Goal: Task Accomplishment & Management: Complete application form

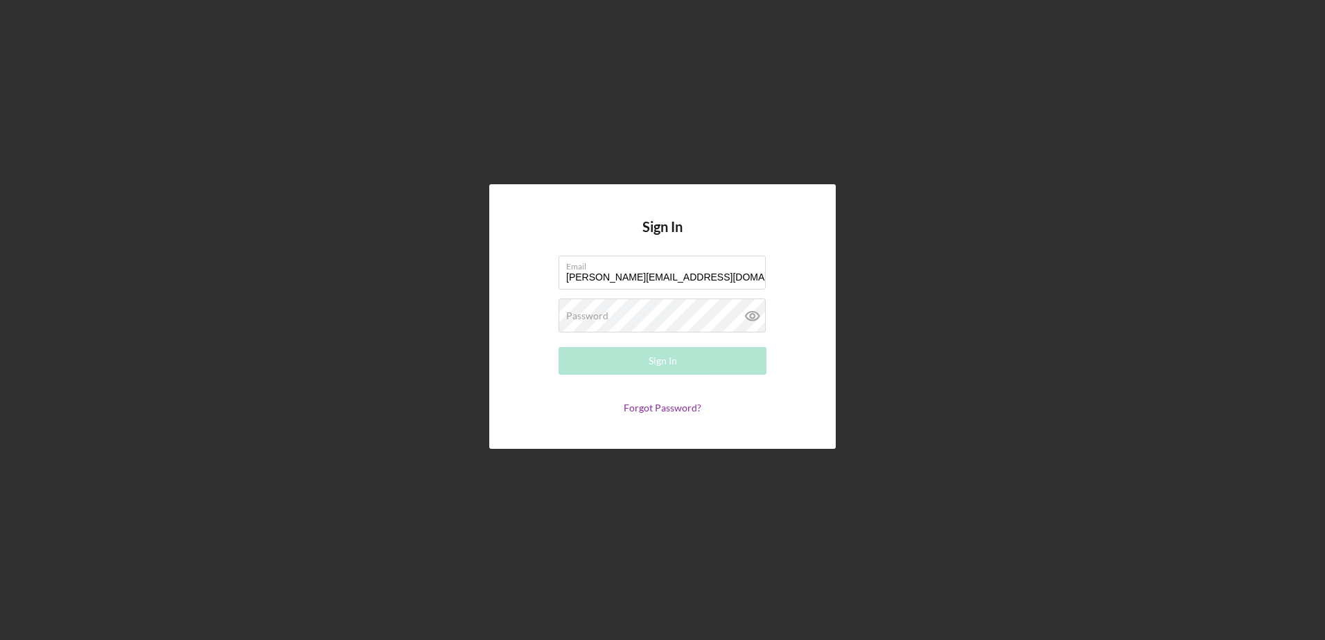
type input "[PERSON_NAME][EMAIL_ADDRESS][DOMAIN_NAME]"
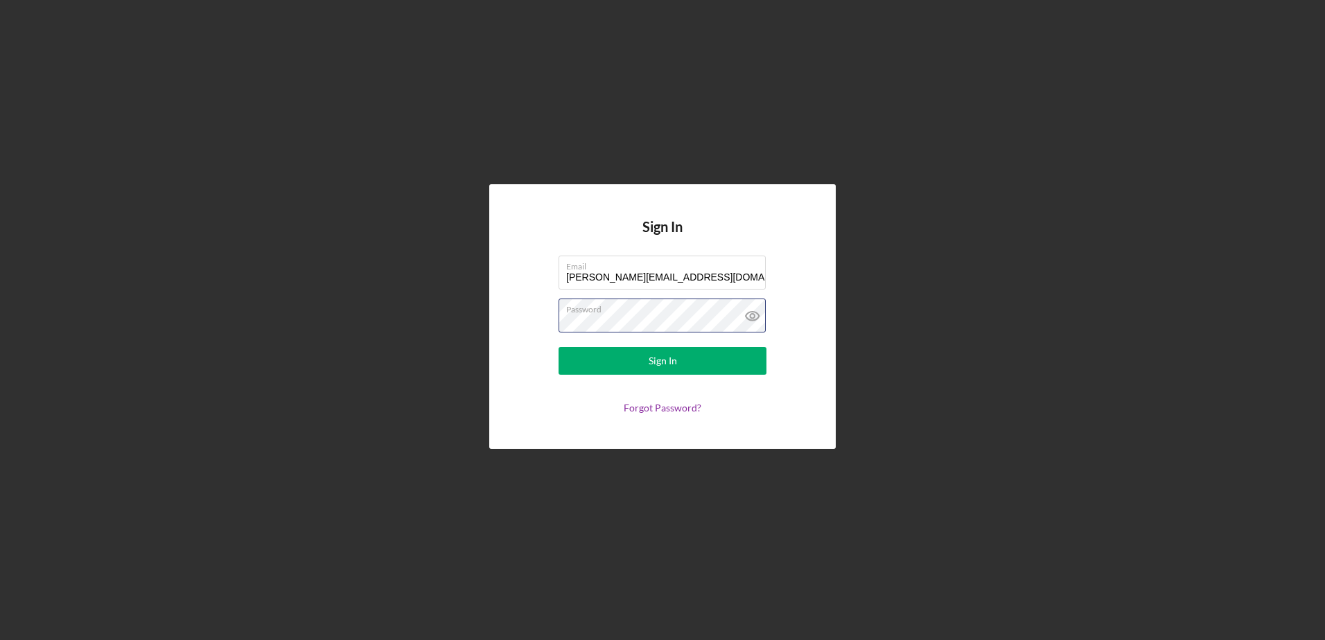
click at [558, 347] on button "Sign In" at bounding box center [662, 361] width 208 height 28
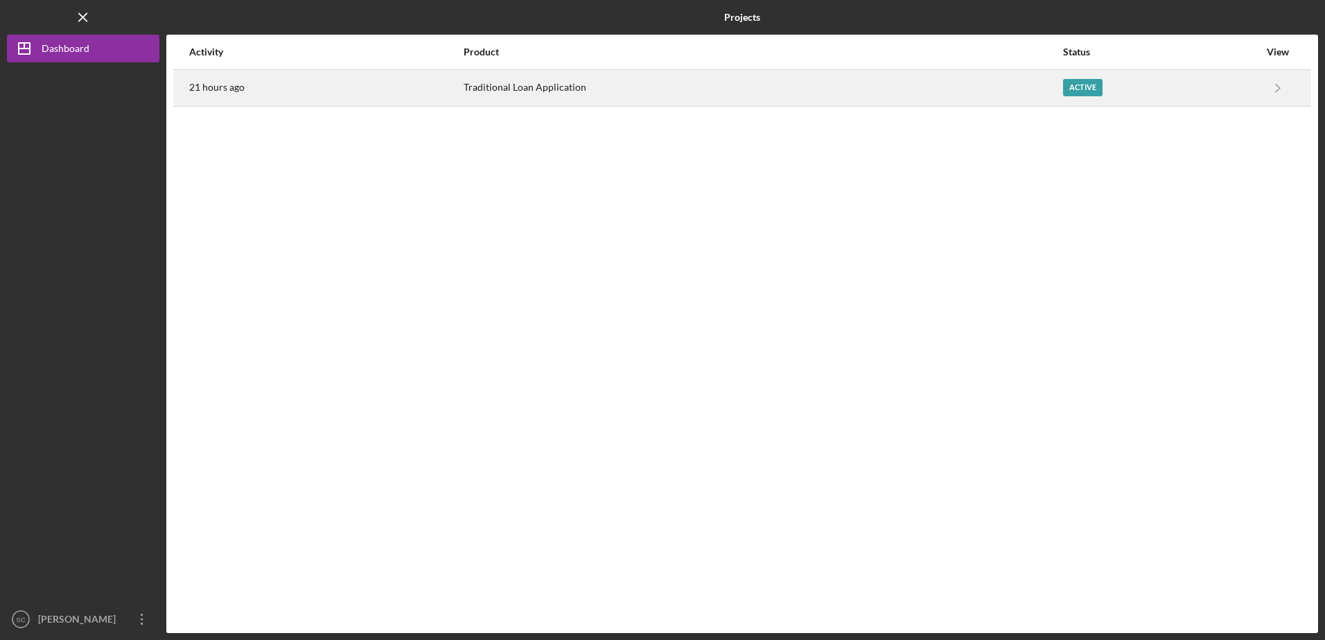
click at [1077, 82] on div "Active" at bounding box center [1082, 87] width 39 height 17
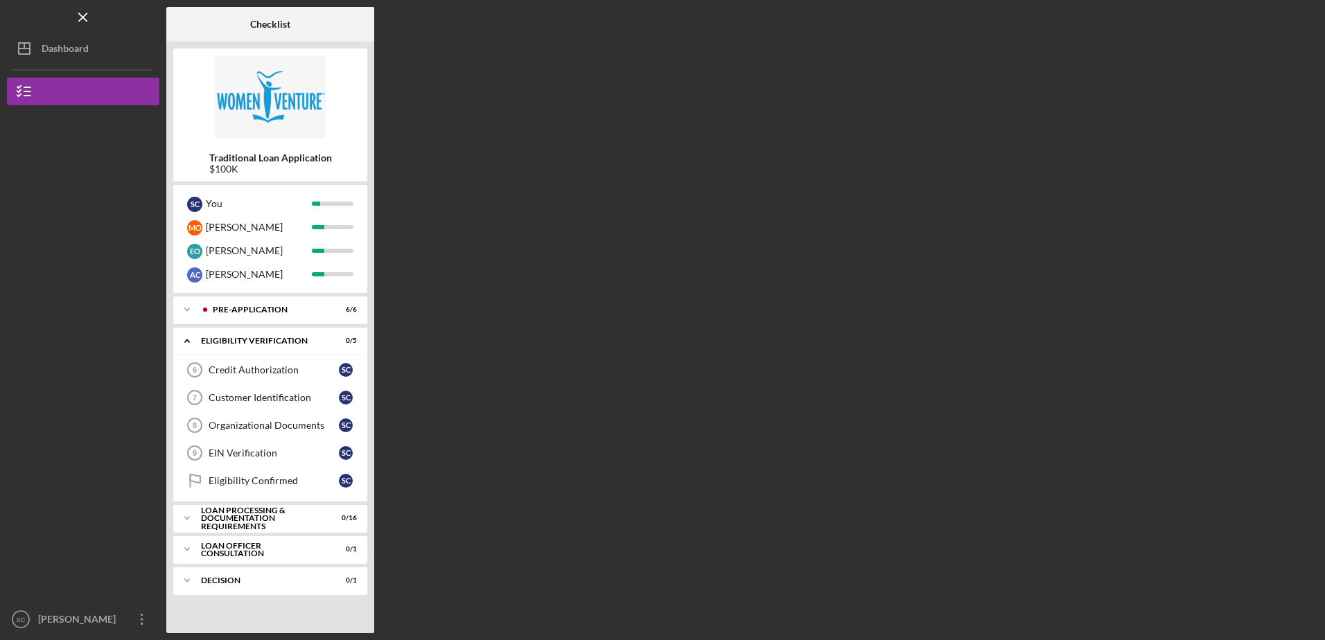
click at [594, 254] on div "Checklist Traditional Loan Application $100K S C You M O [PERSON_NAME] E O [PER…" at bounding box center [742, 320] width 1152 height 626
click at [255, 204] on div "You" at bounding box center [259, 204] width 106 height 24
click at [259, 311] on div "Pre-Application" at bounding box center [281, 310] width 137 height 8
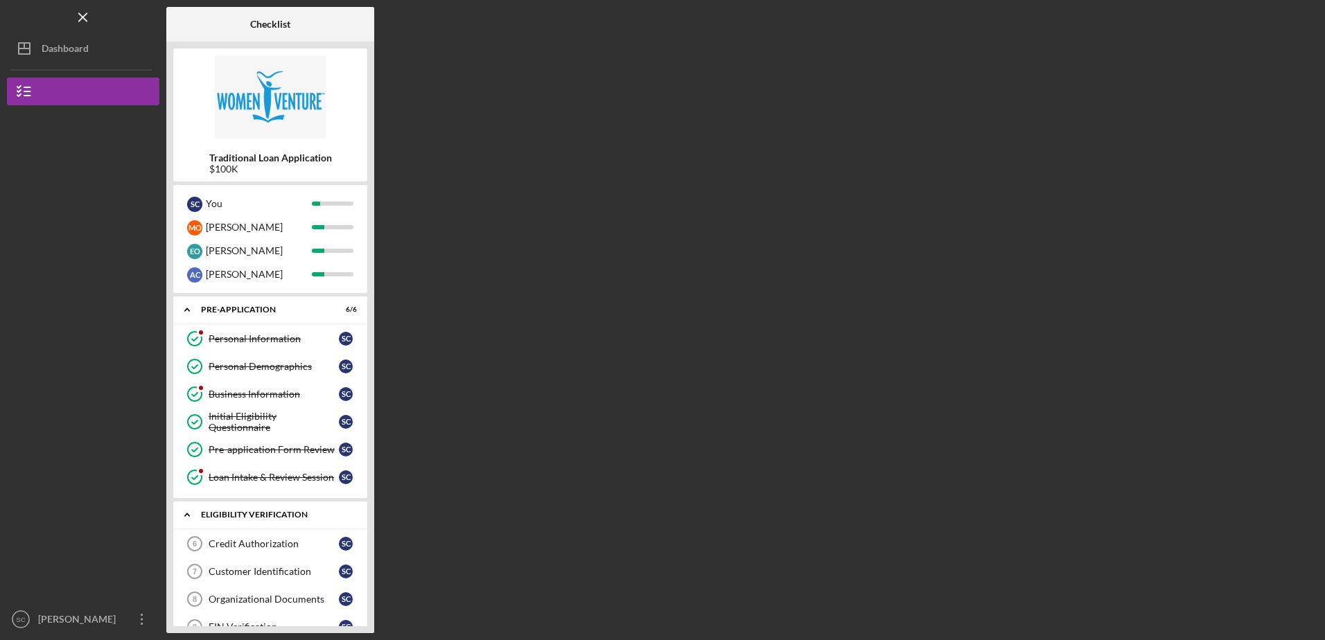
click at [238, 515] on div "Eligibility Verification" at bounding box center [275, 515] width 149 height 8
click at [270, 513] on div "Eligibility Verification" at bounding box center [275, 515] width 149 height 8
click at [256, 545] on div "Credit Authorization" at bounding box center [274, 543] width 130 height 11
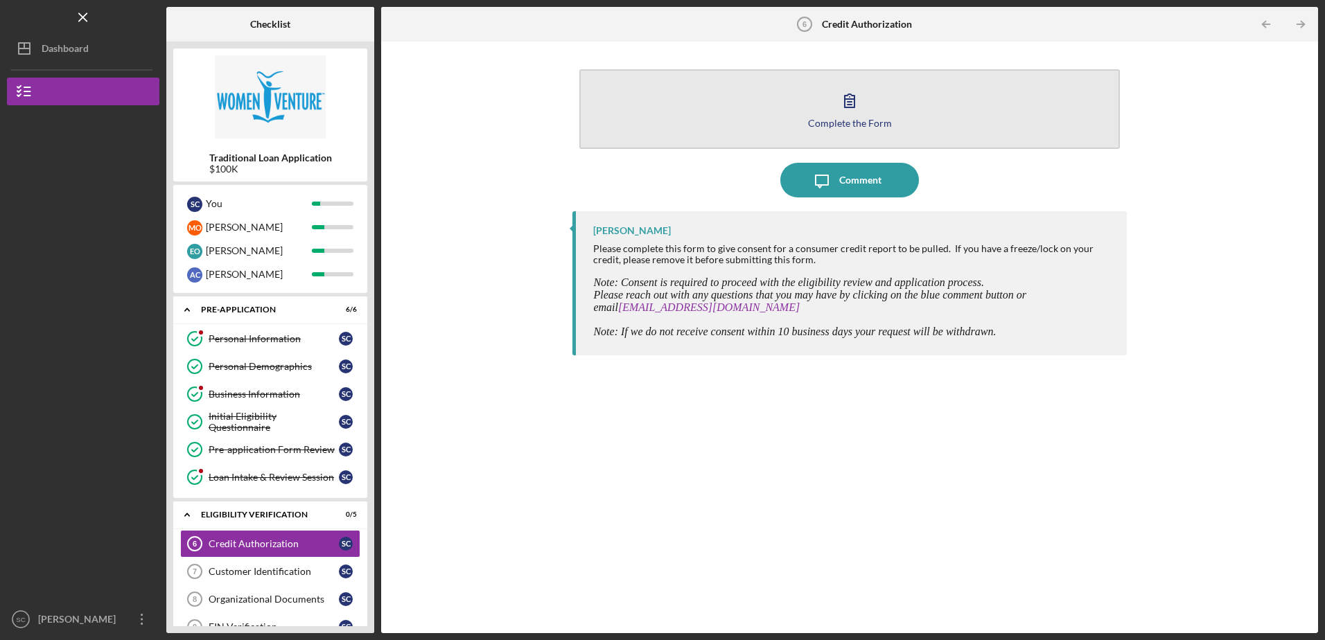
click at [847, 110] on icon "button" at bounding box center [849, 100] width 35 height 35
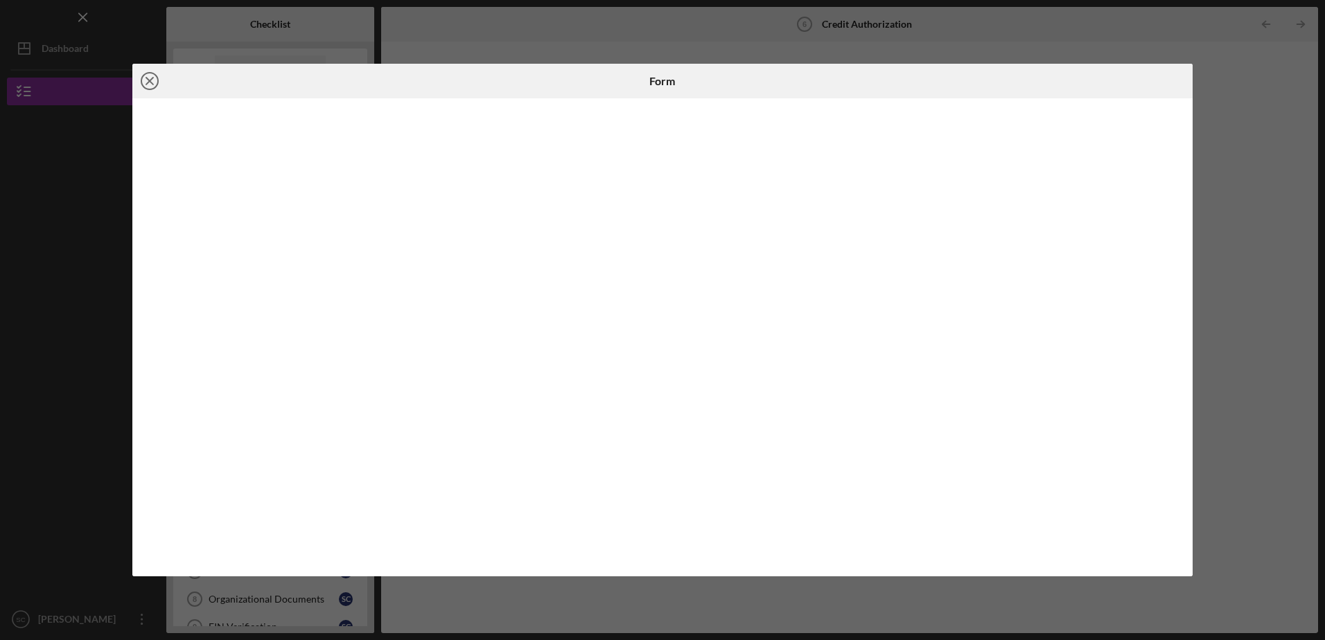
click at [150, 77] on icon "Icon/Close" at bounding box center [149, 81] width 35 height 35
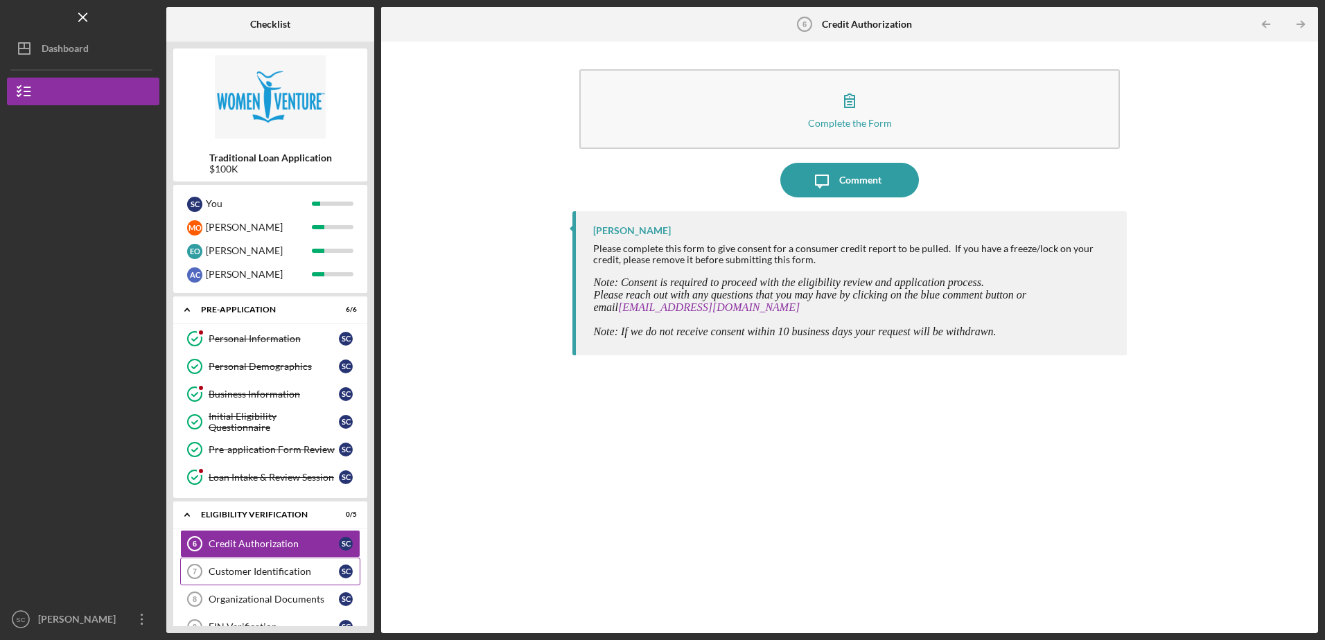
click at [282, 571] on div "Customer Identification" at bounding box center [274, 571] width 130 height 11
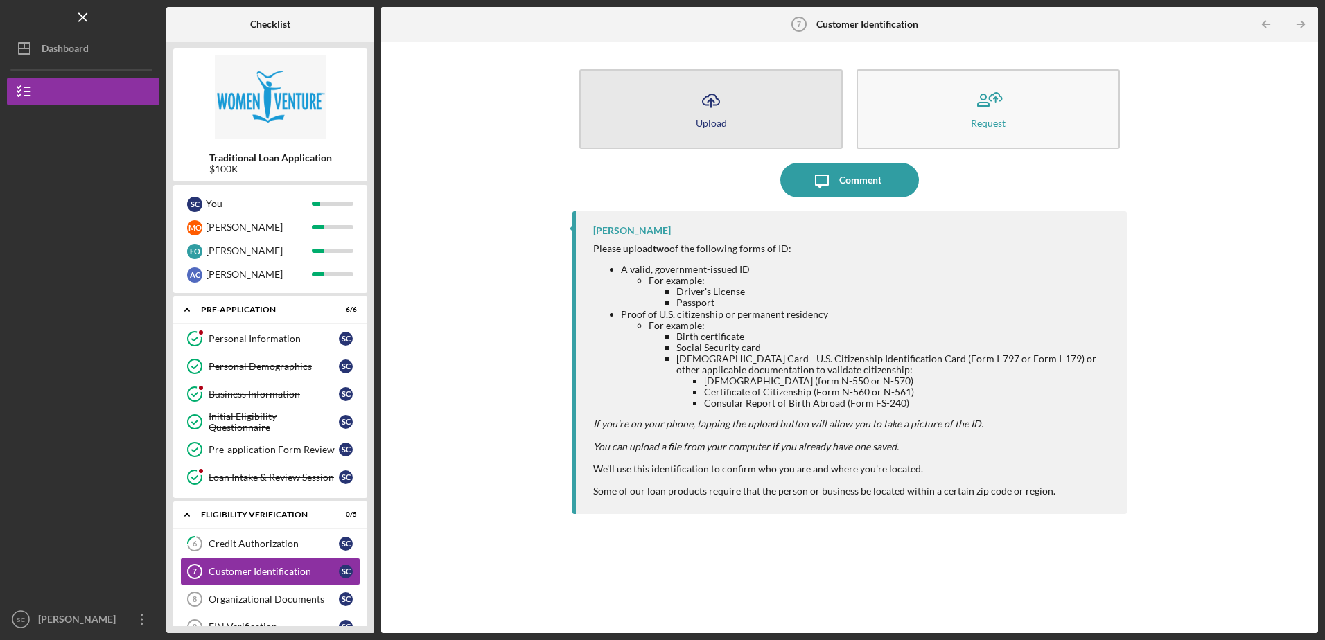
click at [712, 113] on icon "Icon/Upload" at bounding box center [711, 100] width 35 height 35
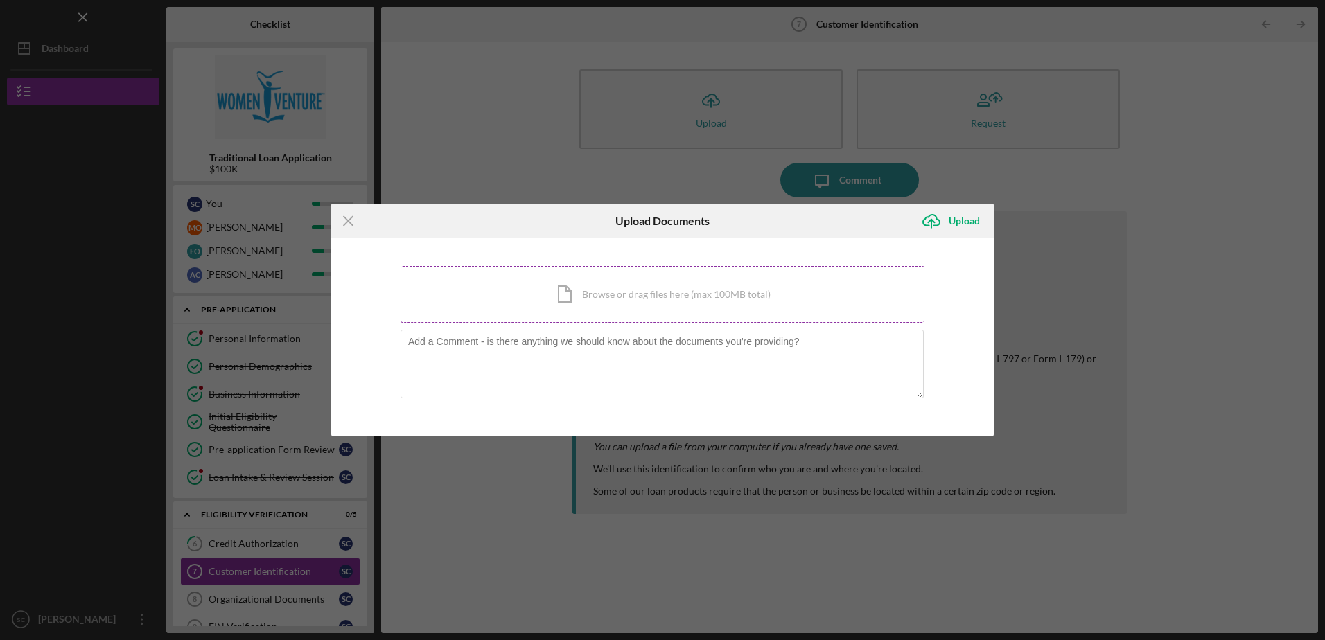
click at [614, 294] on div "Icon/Document Browse or drag files here (max 100MB total) Tap to choose files o…" at bounding box center [662, 294] width 524 height 57
click at [344, 224] on line at bounding box center [348, 221] width 9 height 9
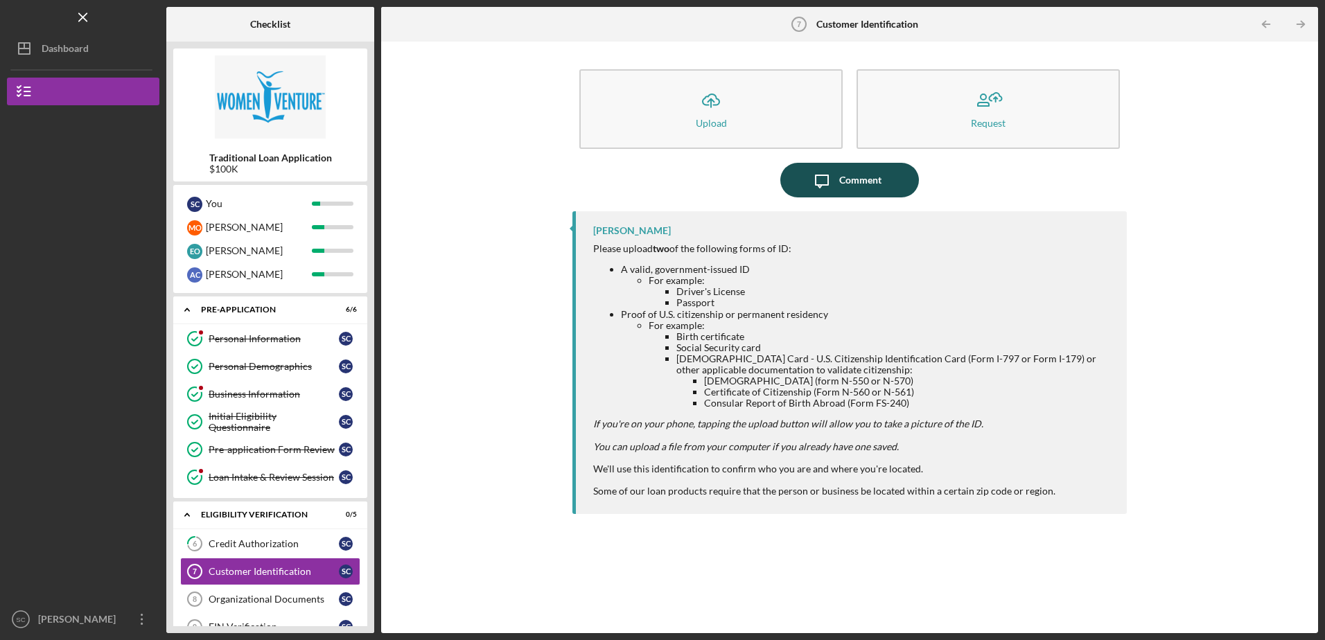
click at [839, 182] on div "Comment" at bounding box center [860, 180] width 42 height 35
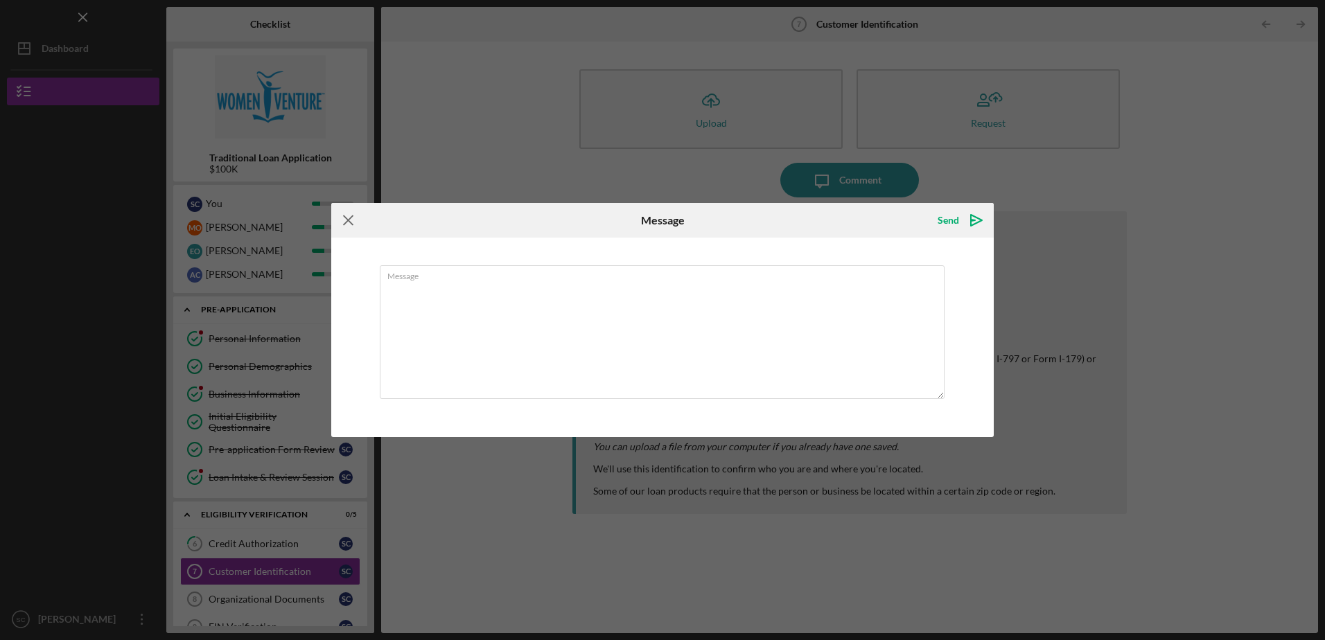
click at [349, 220] on icon "Icon/Menu Close" at bounding box center [348, 220] width 35 height 35
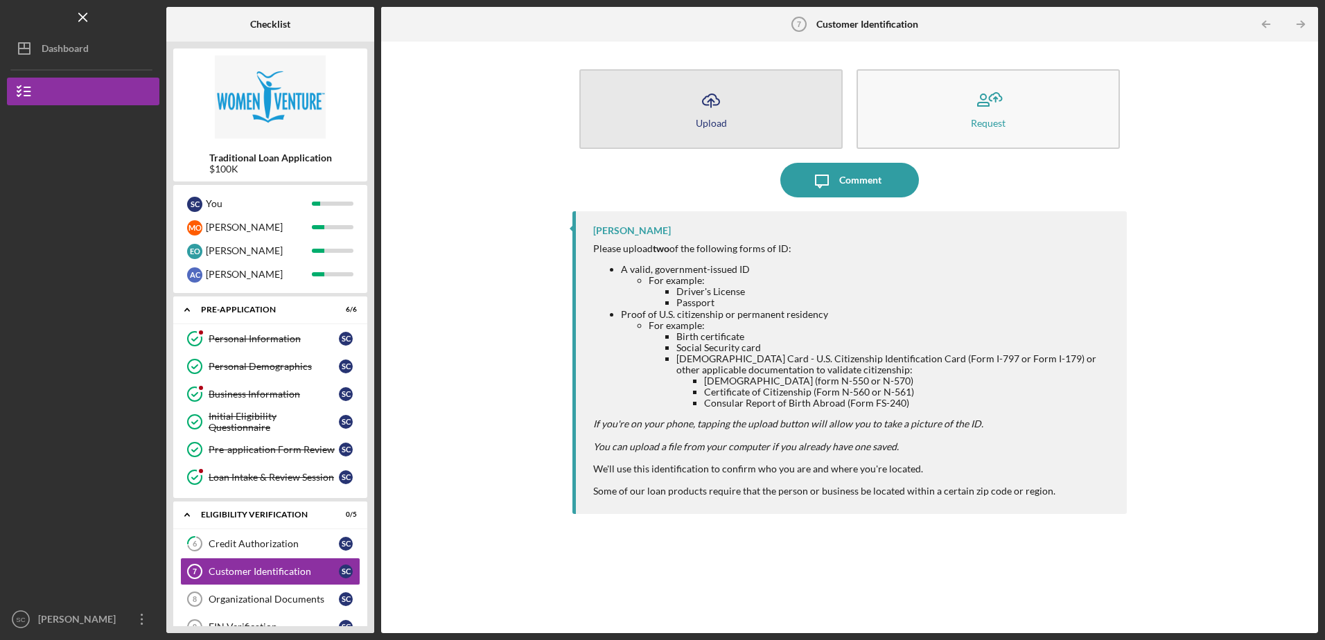
click at [732, 96] on button "Icon/Upload Upload" at bounding box center [710, 109] width 263 height 80
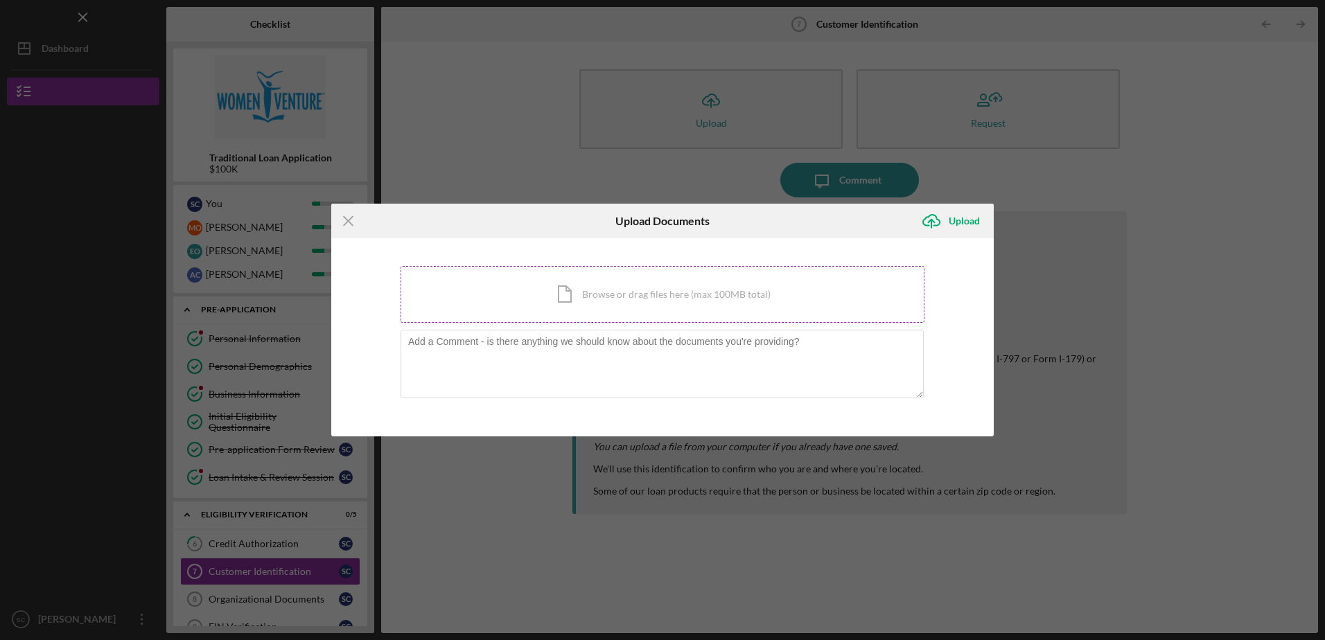
click at [580, 296] on div "Icon/Document Browse or drag files here (max 100MB total) Tap to choose files o…" at bounding box center [662, 294] width 524 height 57
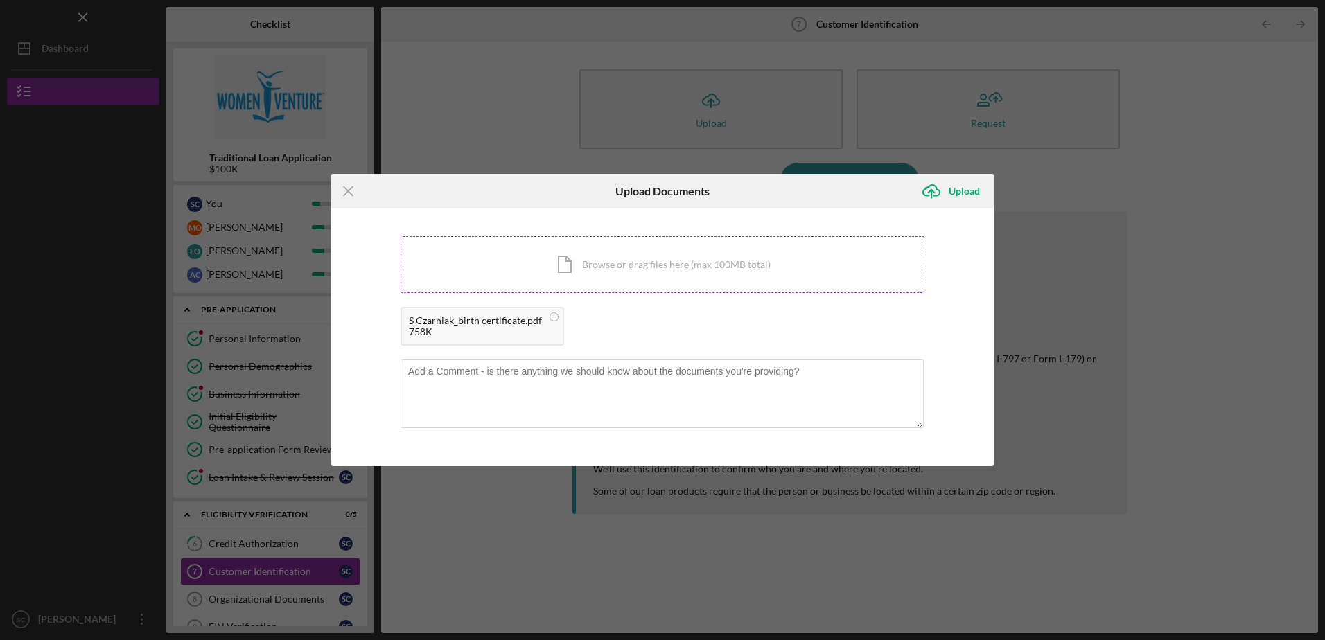
click at [634, 262] on div "Icon/Document Browse or drag files here (max 100MB total) Tap to choose files o…" at bounding box center [662, 264] width 524 height 57
click at [558, 317] on circle at bounding box center [554, 317] width 8 height 8
click at [626, 265] on div "Icon/Document Browse or drag files here (max 100MB total) Tap to choose files o…" at bounding box center [662, 264] width 524 height 57
click at [616, 273] on div "Icon/Document Browse or drag files here (max 100MB total) Tap to choose files o…" at bounding box center [662, 264] width 524 height 57
click at [955, 192] on div "Upload" at bounding box center [964, 191] width 31 height 28
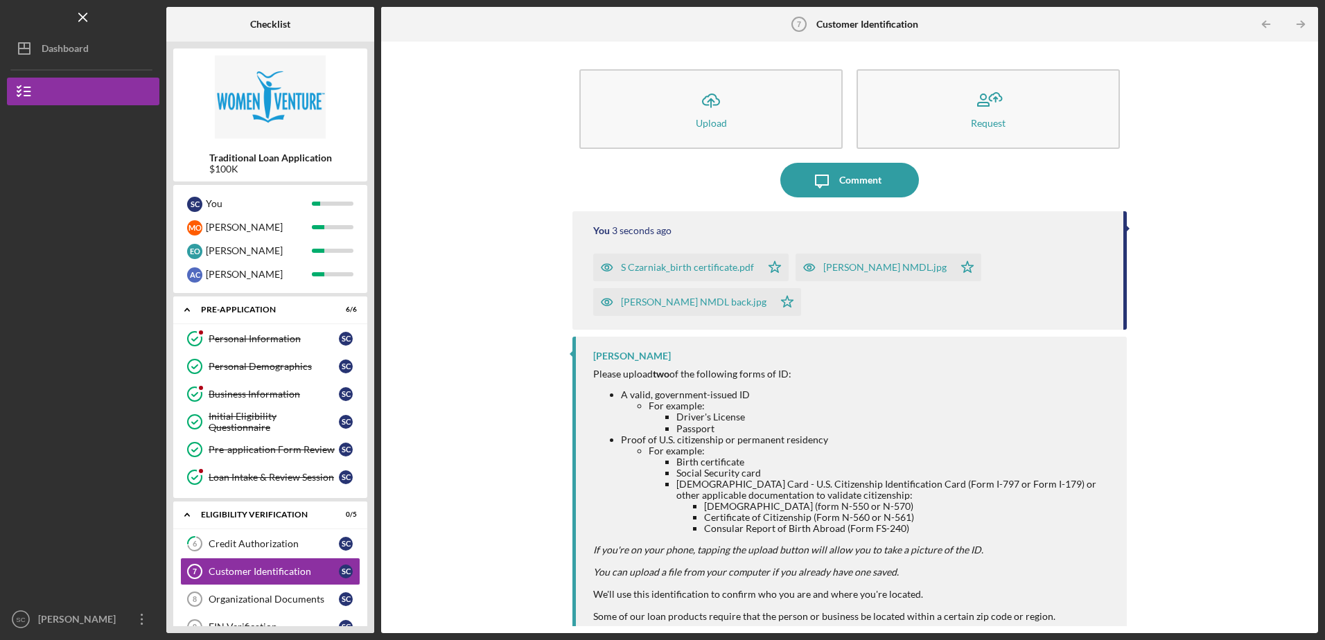
click at [1207, 342] on div "Icon/Upload Upload Request Icon/Message Comment You 3 seconds ago S [PERSON_NAM…" at bounding box center [849, 337] width 923 height 578
click at [1207, 186] on div "Icon/Upload Upload Request Icon/Message Comment You 3 seconds ago S [PERSON_NAM…" at bounding box center [849, 337] width 923 height 578
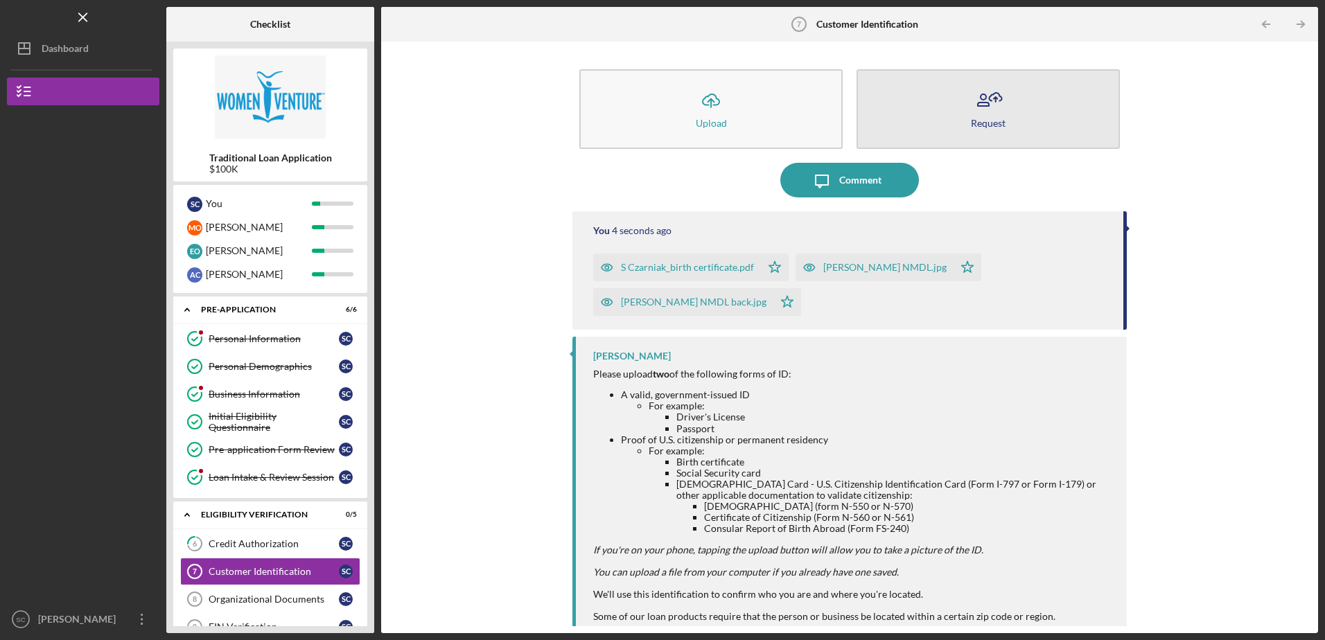
click at [991, 105] on icon "button" at bounding box center [988, 100] width 35 height 35
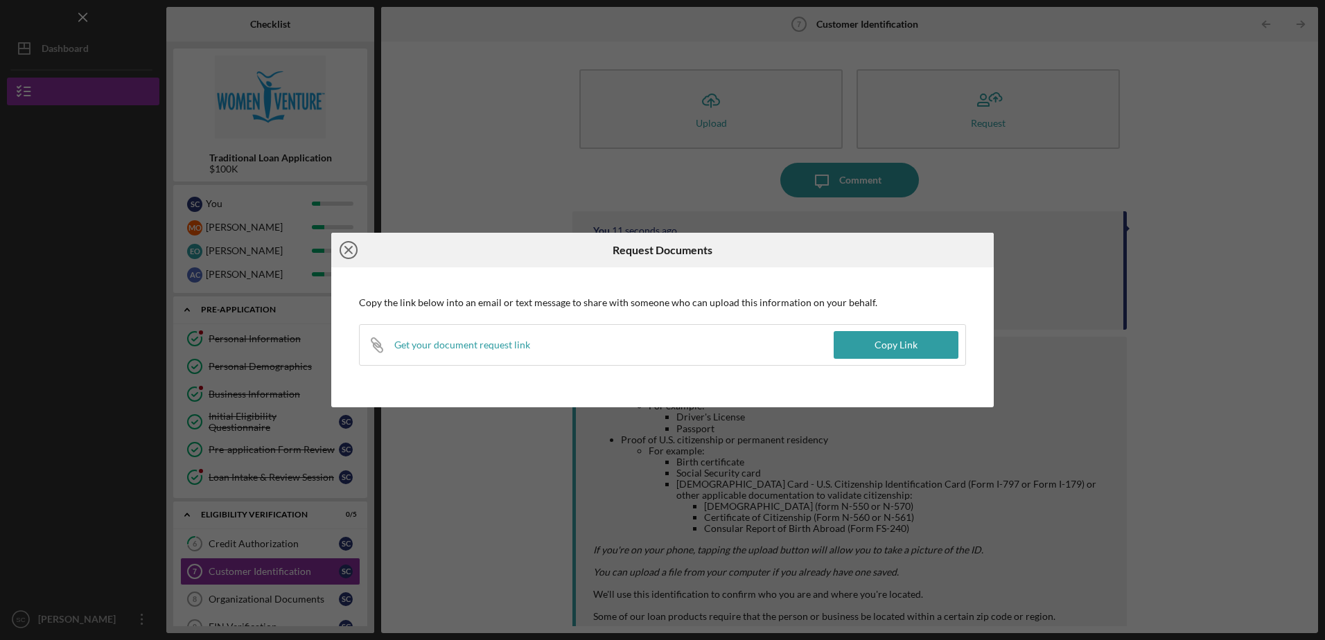
click at [348, 248] on icon "Icon/Close" at bounding box center [348, 250] width 35 height 35
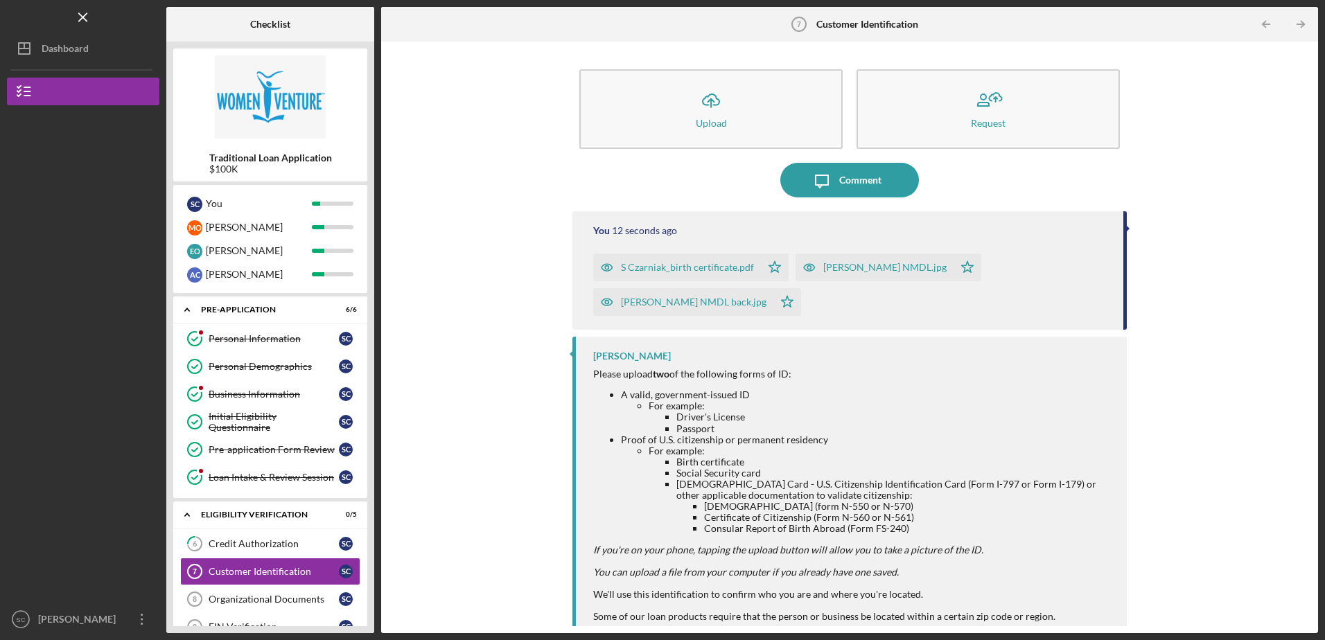
click at [1237, 306] on div "Icon/Upload Upload Request Icon/Message Comment You 12 seconds ago S [PERSON_NA…" at bounding box center [849, 337] width 923 height 578
click at [490, 350] on div "Icon/Upload Upload Request Icon/Message Comment You 13 seconds ago S [PERSON_NA…" at bounding box center [849, 337] width 923 height 578
click at [367, 583] on div "6 Credit Authorization S C Customer Identification 7 Customer Identification S …" at bounding box center [270, 602] width 194 height 145
click at [1316, 612] on div "Icon/Upload Upload Request Icon/Message Comment You 18 seconds ago S [PERSON_NA…" at bounding box center [849, 338] width 937 height 592
click at [276, 540] on div "Credit Authorization" at bounding box center [274, 543] width 130 height 11
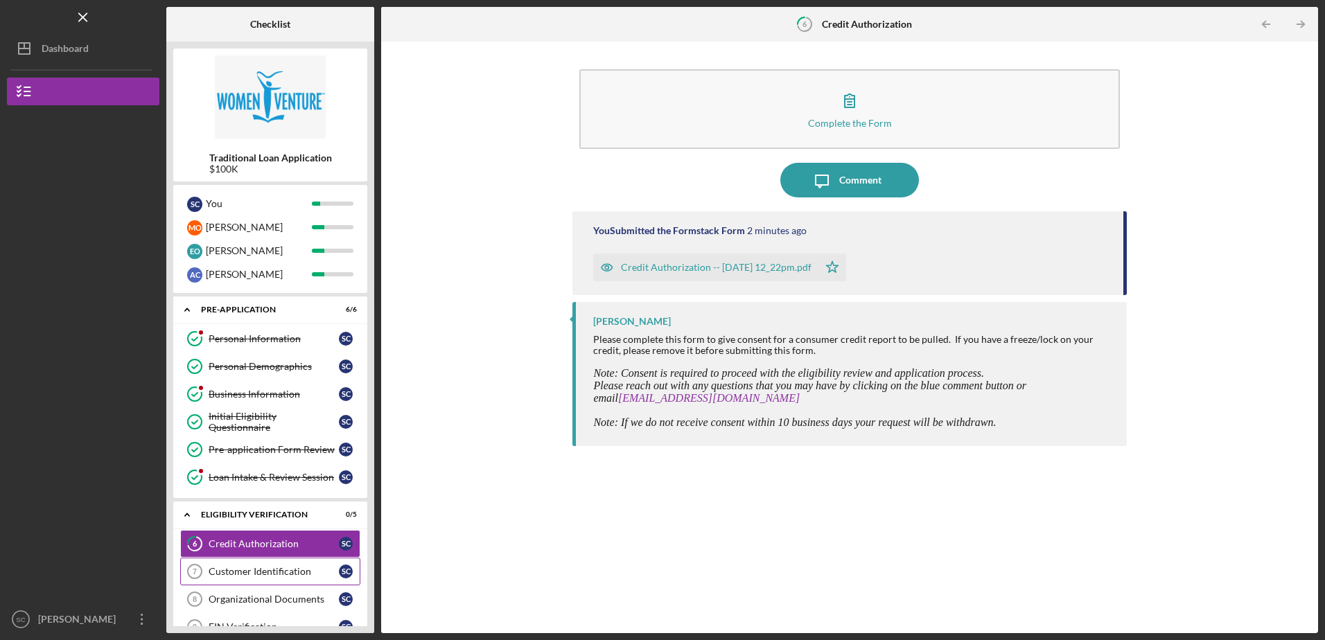
click at [274, 569] on div "Customer Identification" at bounding box center [274, 571] width 130 height 11
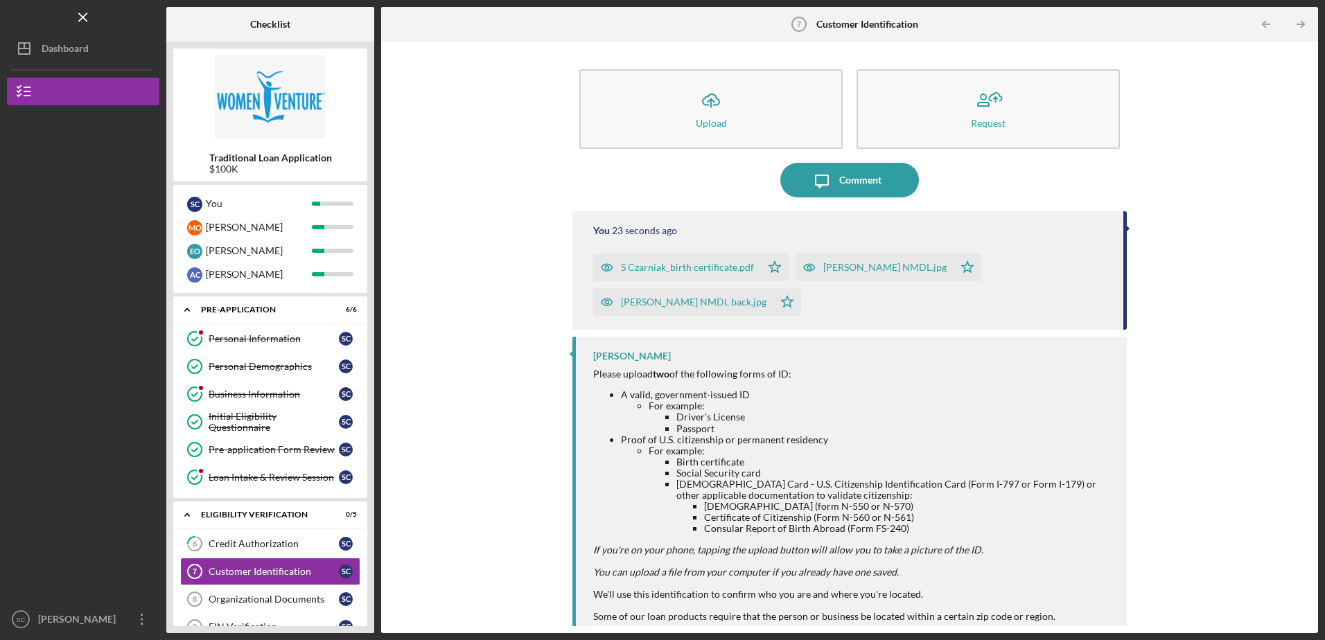
drag, startPoint x: 402, startPoint y: 509, endPoint x: 413, endPoint y: 500, distance: 14.7
click at [402, 509] on div "Icon/Upload Upload Request Icon/Message Comment You 23 seconds ago S [PERSON_NA…" at bounding box center [849, 337] width 923 height 578
click at [1130, 229] on div "Icon/Upload Upload Request Icon/Message Comment You 25 seconds ago S [PERSON_NA…" at bounding box center [849, 337] width 923 height 578
click at [1303, 22] on polyline "button" at bounding box center [1301, 24] width 3 height 6
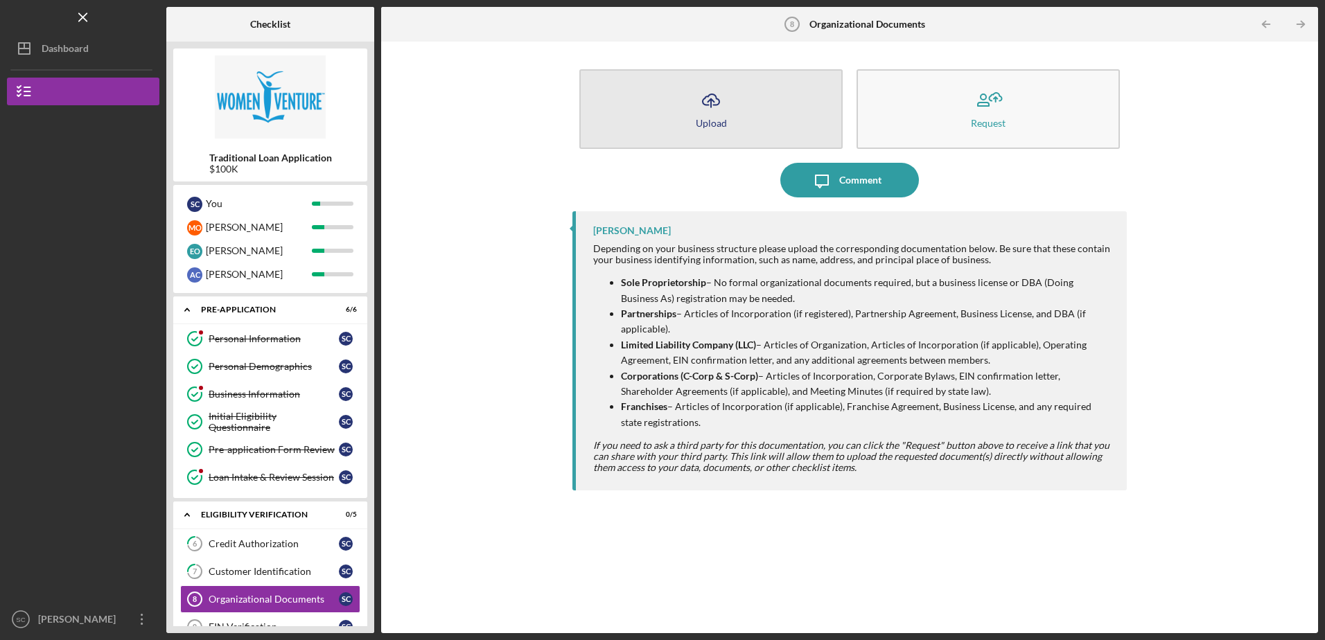
click at [710, 114] on icon "Icon/Upload" at bounding box center [711, 100] width 35 height 35
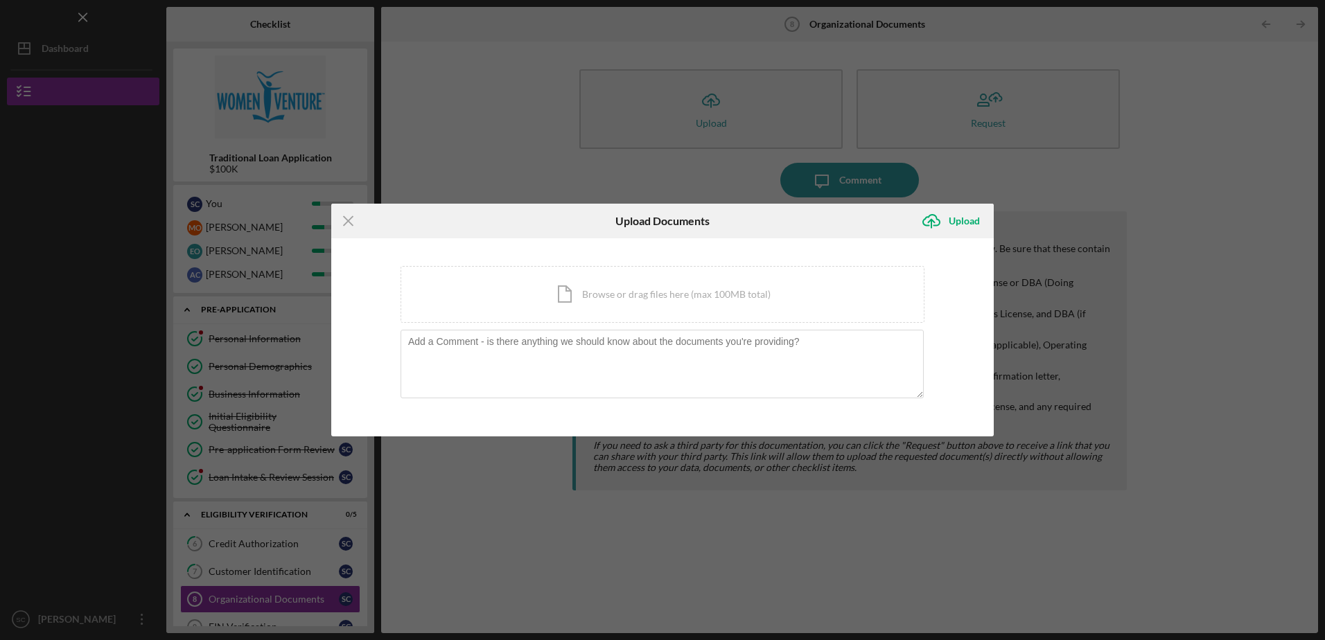
drag, startPoint x: 566, startPoint y: 224, endPoint x: 508, endPoint y: 218, distance: 58.5
click at [508, 219] on div "Icon/Menu Close Upload Documents Icon/Upload Upload" at bounding box center [662, 221] width 662 height 35
drag, startPoint x: 508, startPoint y: 218, endPoint x: 505, endPoint y: 235, distance: 16.9
click at [505, 235] on div "Icon/Menu Close" at bounding box center [441, 221] width 221 height 35
click at [604, 295] on div "Icon/Document Browse or drag files here (max 100MB total) Tap to choose files o…" at bounding box center [662, 294] width 524 height 57
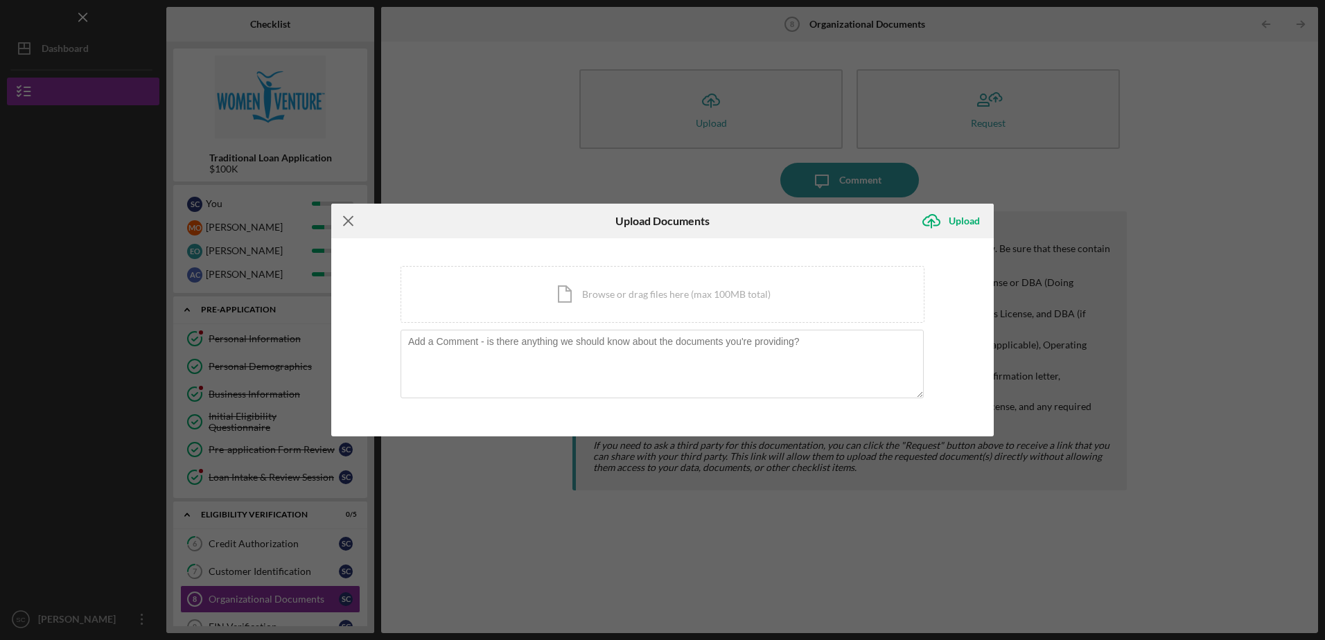
click at [342, 222] on icon "Icon/Menu Close" at bounding box center [348, 221] width 35 height 35
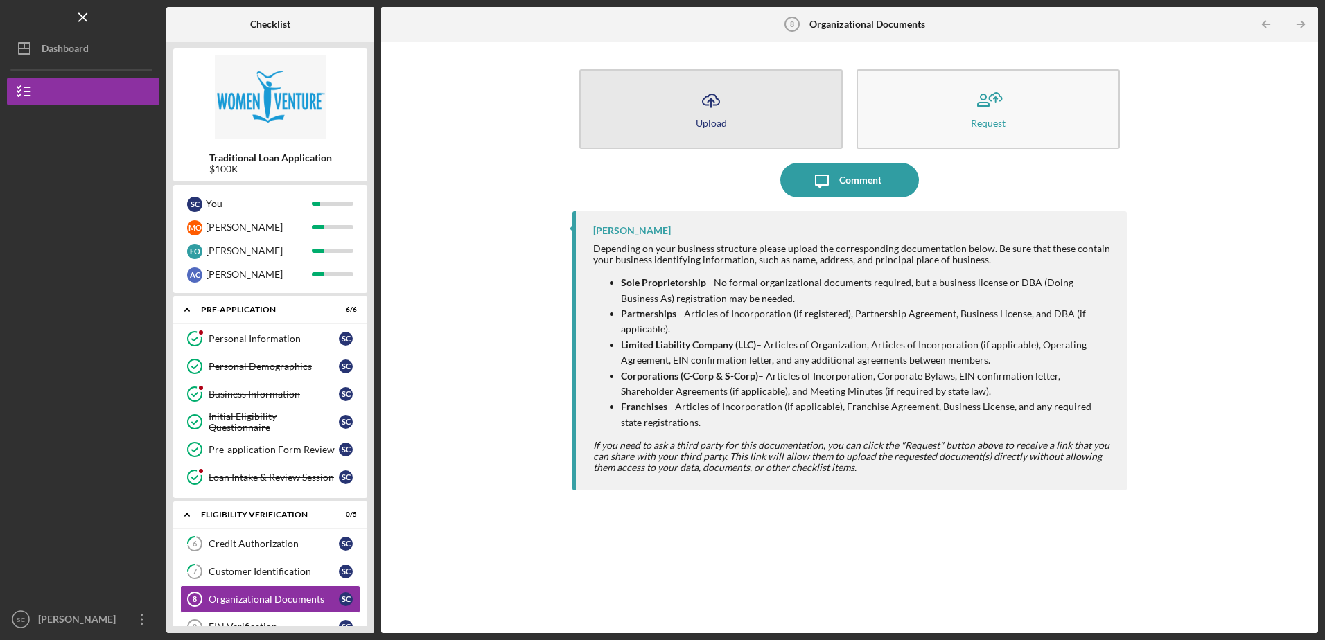
click at [750, 116] on button "Icon/Upload Upload" at bounding box center [710, 109] width 263 height 80
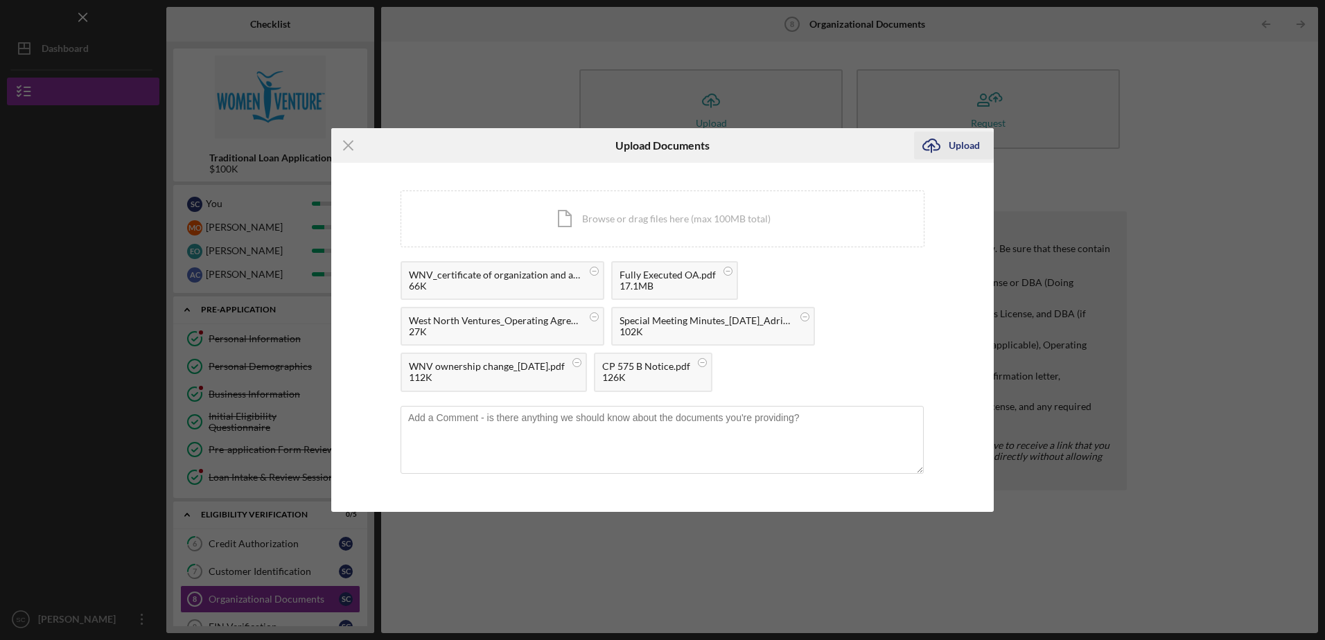
click at [958, 144] on div "Upload" at bounding box center [964, 146] width 31 height 28
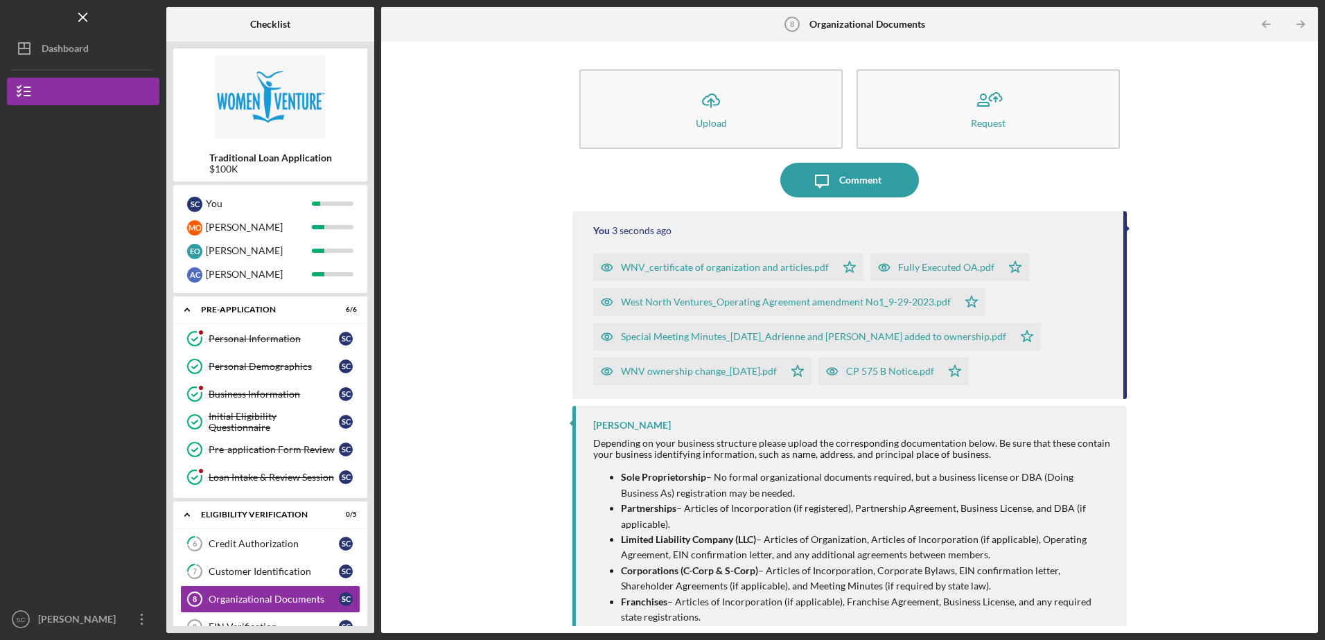
click at [441, 263] on div "Icon/Upload Upload Request Icon/Message Comment You 3 seconds ago WNV_certifica…" at bounding box center [849, 337] width 923 height 578
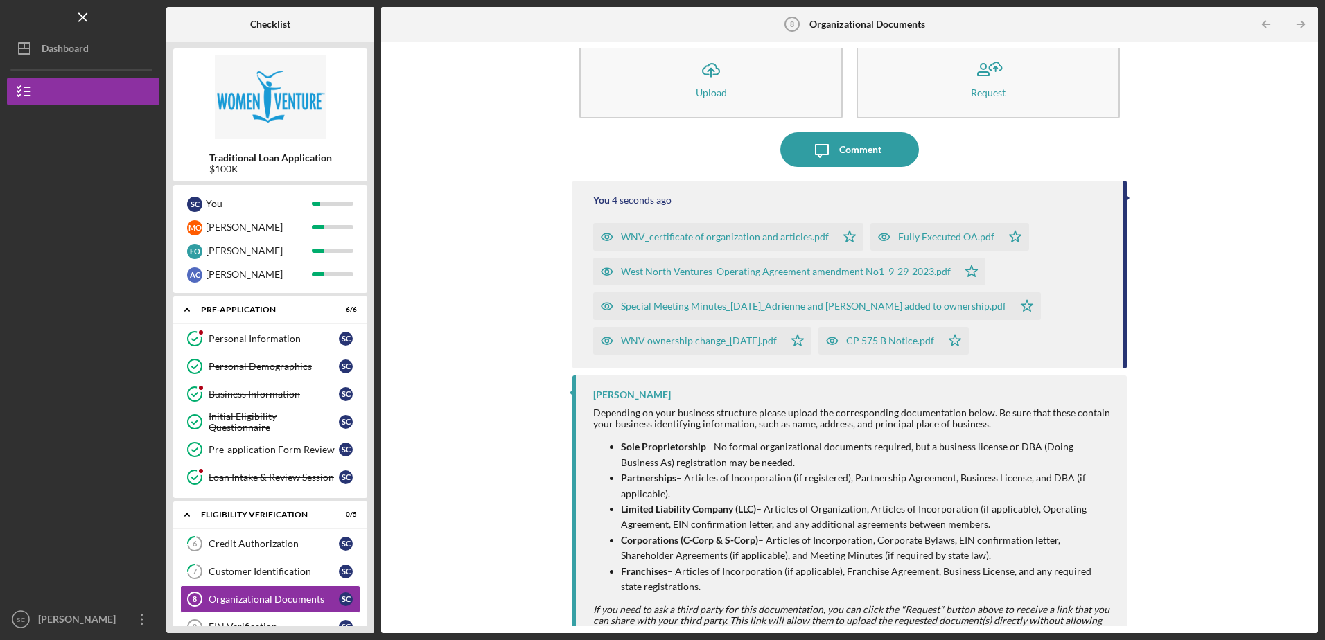
scroll to position [60, 0]
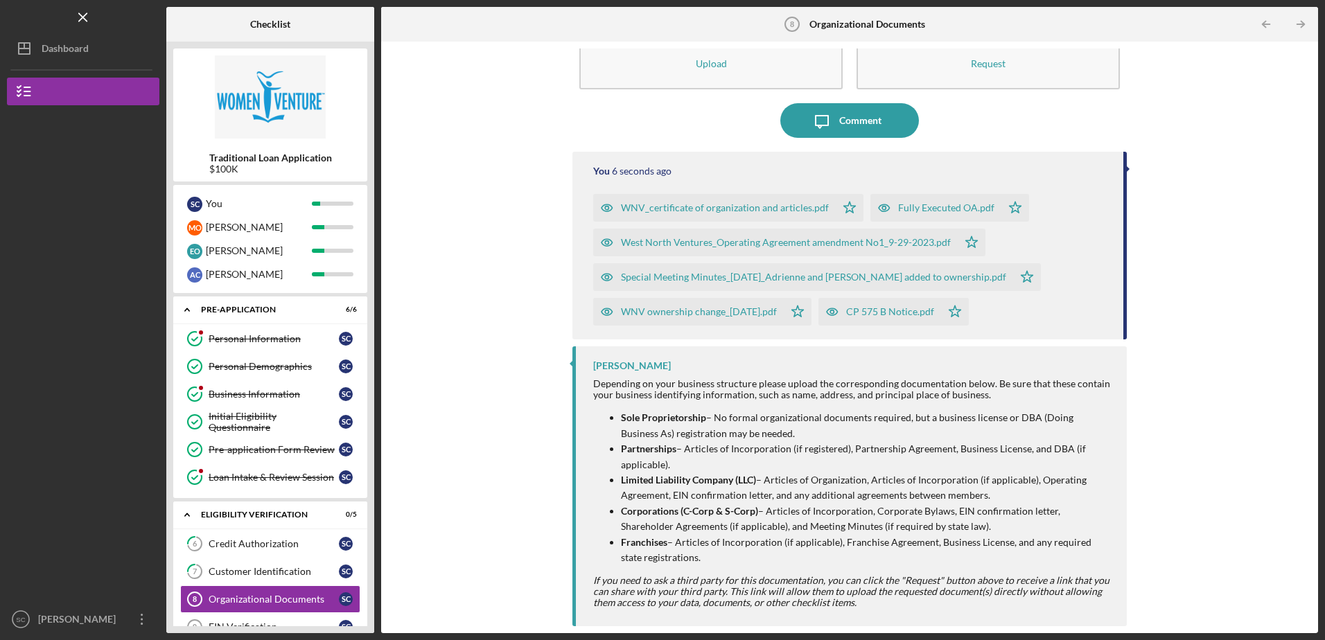
drag, startPoint x: 369, startPoint y: 412, endPoint x: 380, endPoint y: 441, distance: 31.1
click at [380, 441] on div "Checklist Traditional Loan Application $100K S C You M O [PERSON_NAME] E O [PER…" at bounding box center [742, 320] width 1152 height 626
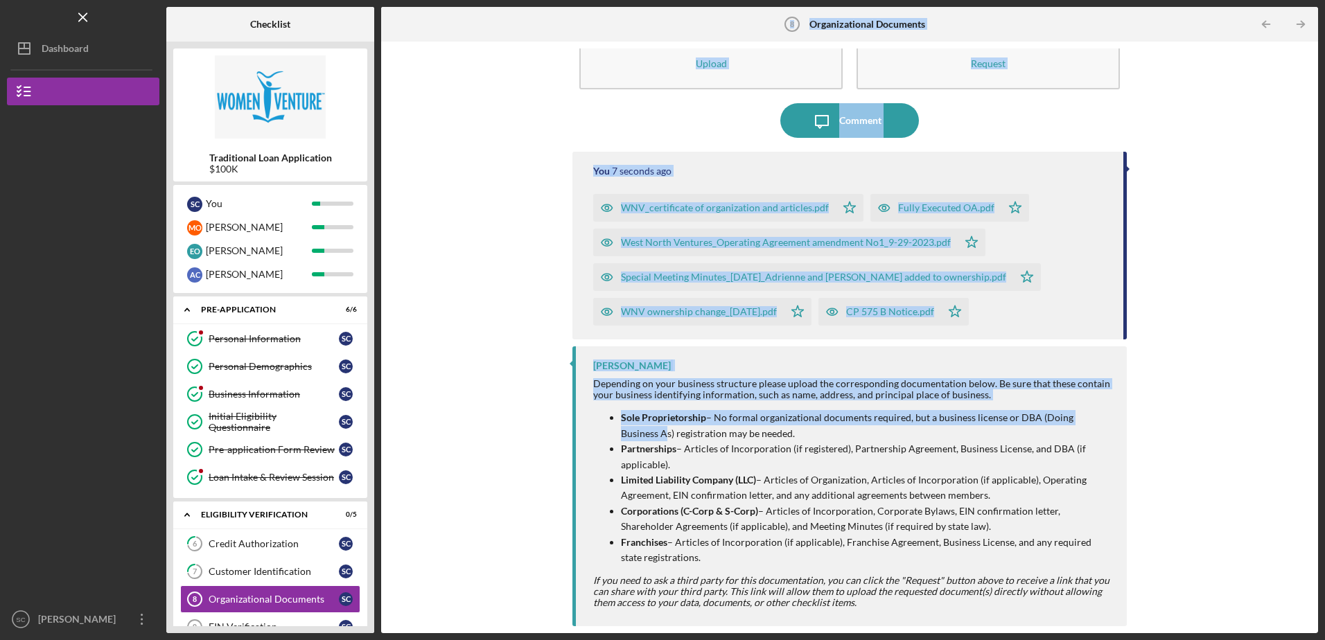
click at [472, 180] on div "Icon/Upload Upload Request Icon/Message Comment You 7 seconds ago WNV_certifica…" at bounding box center [849, 337] width 923 height 578
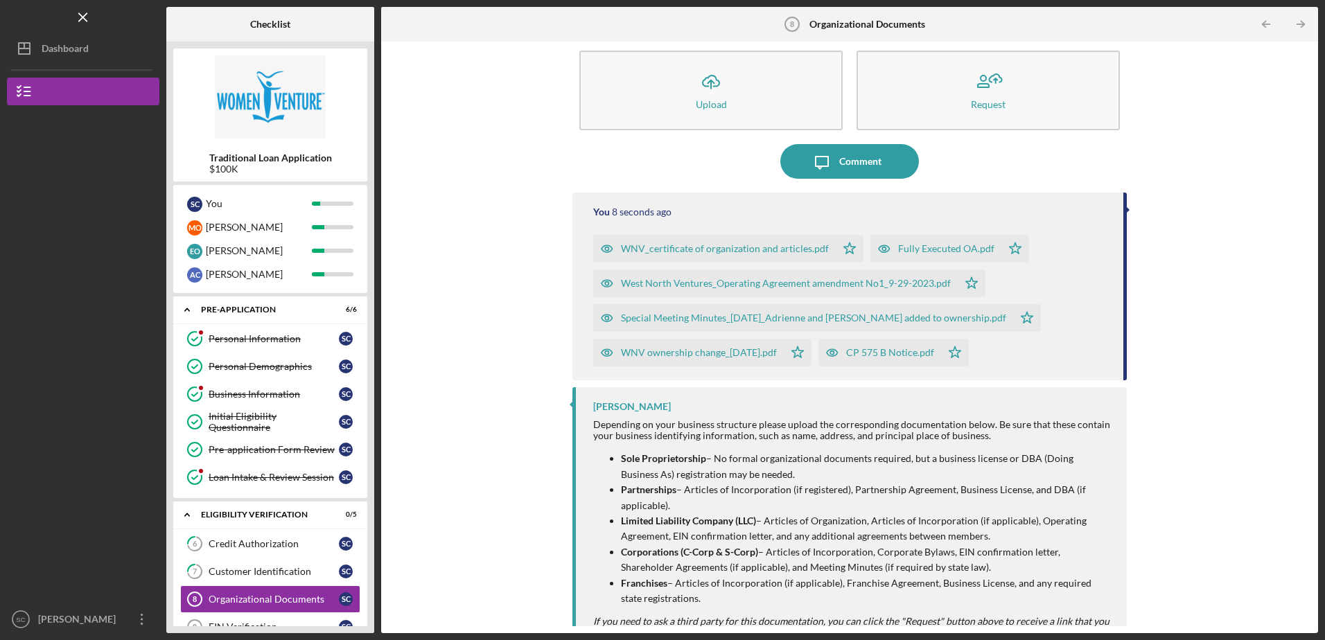
scroll to position [0, 0]
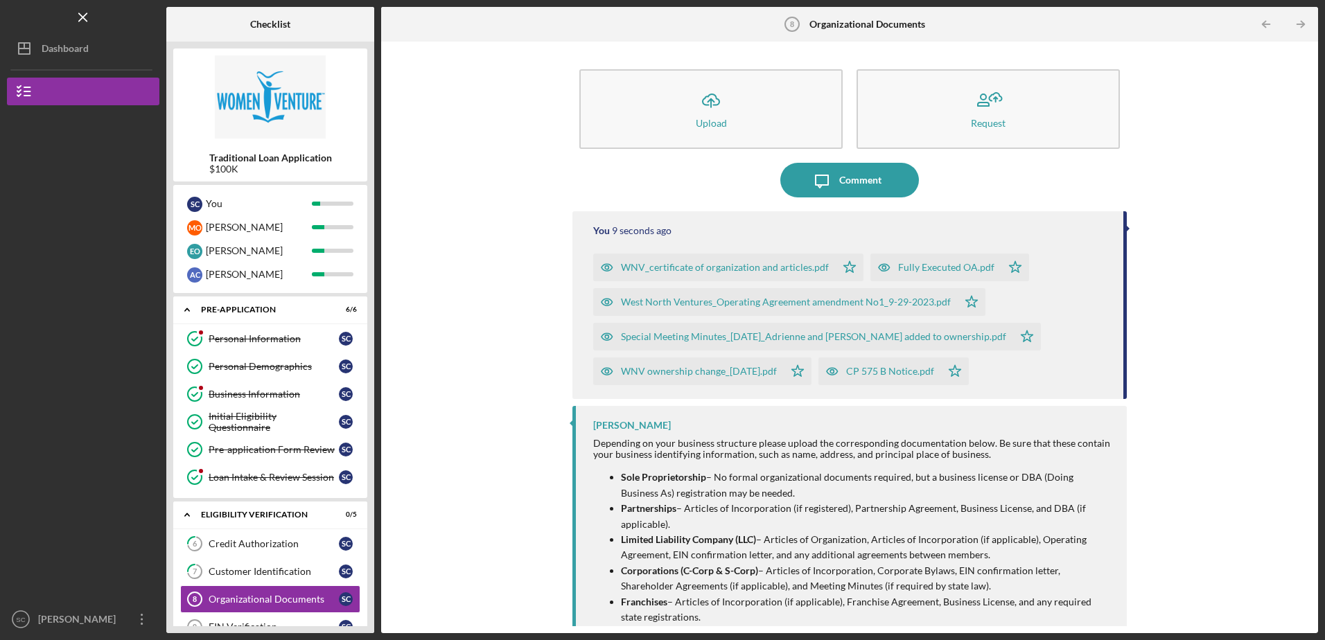
click at [1305, 28] on icon "Icon/Table Pagination Arrow" at bounding box center [1300, 24] width 31 height 31
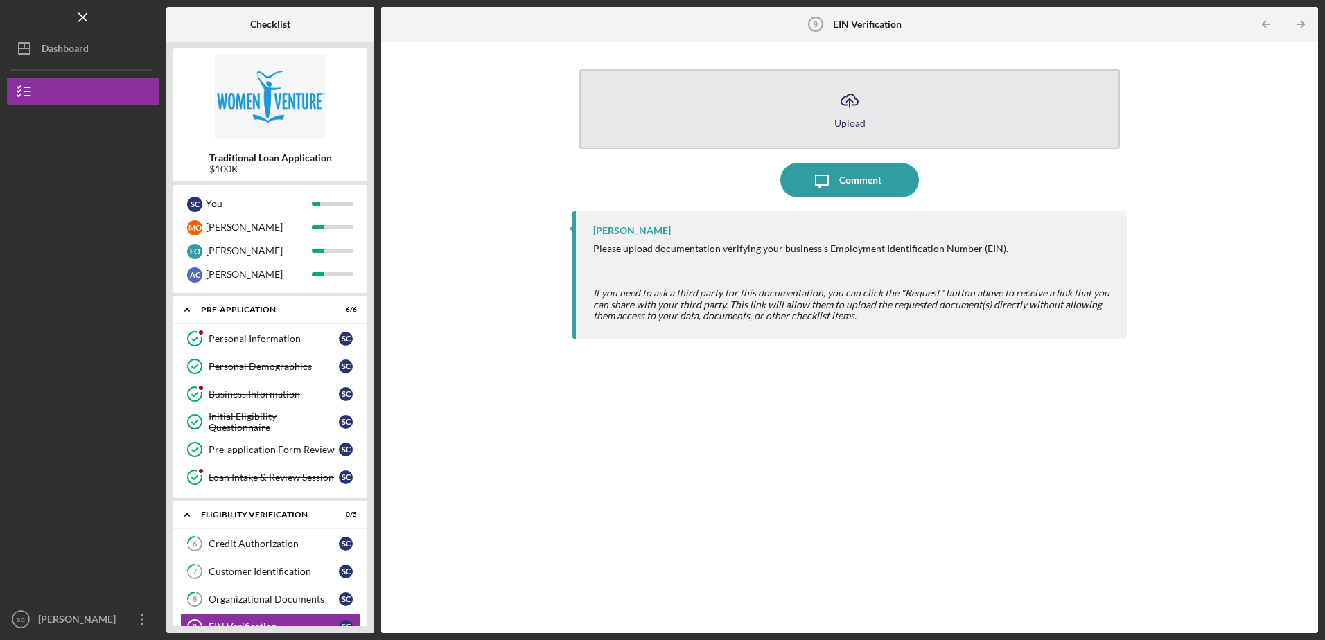
click at [852, 112] on icon "Icon/Upload" at bounding box center [849, 100] width 35 height 35
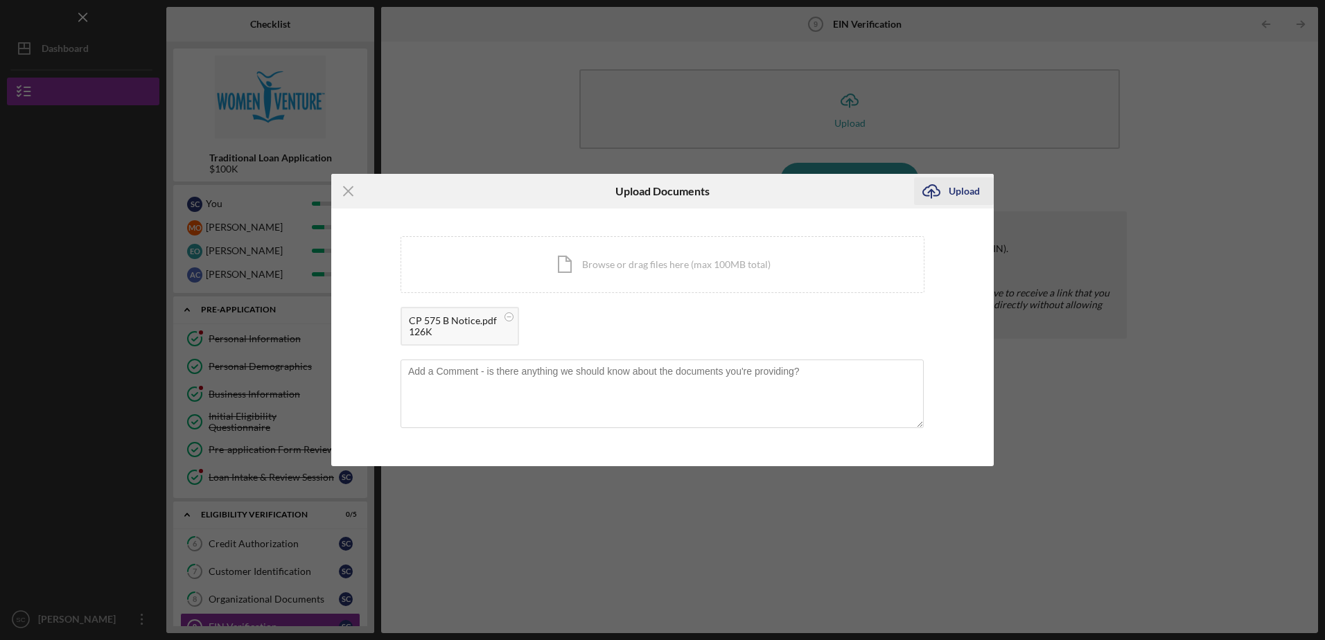
click at [955, 189] on div "Upload" at bounding box center [964, 191] width 31 height 28
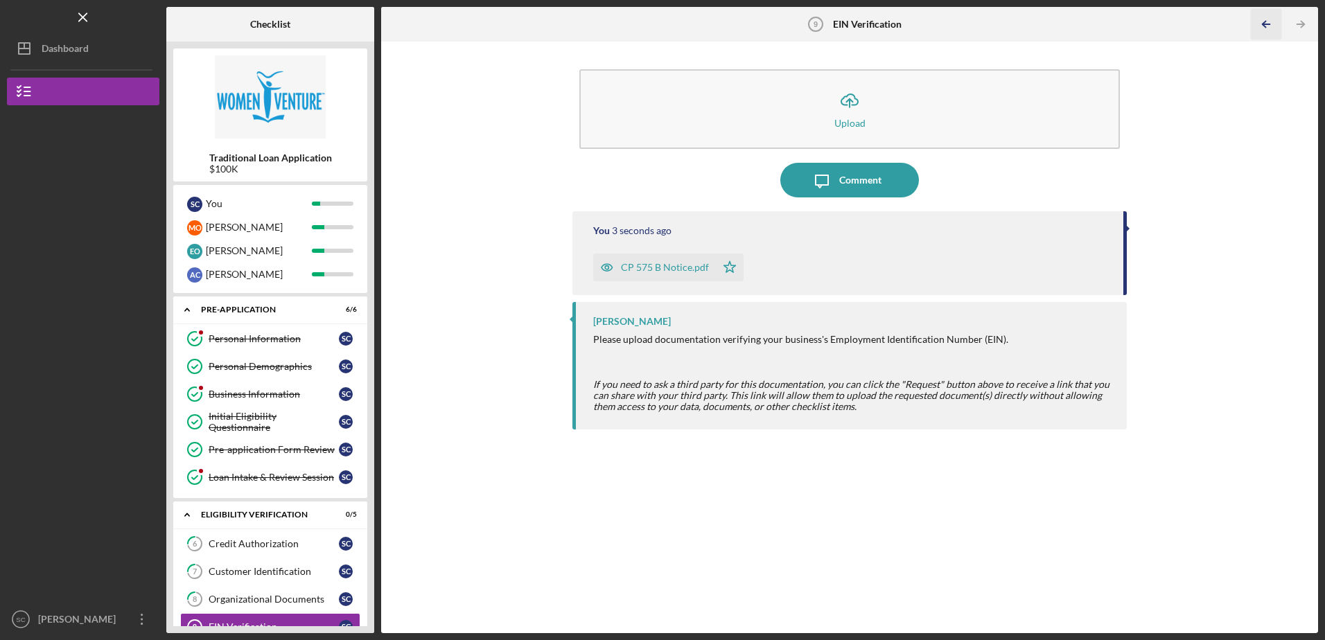
click at [1267, 24] on icon "Icon/Table Pagination Arrow" at bounding box center [1266, 24] width 31 height 31
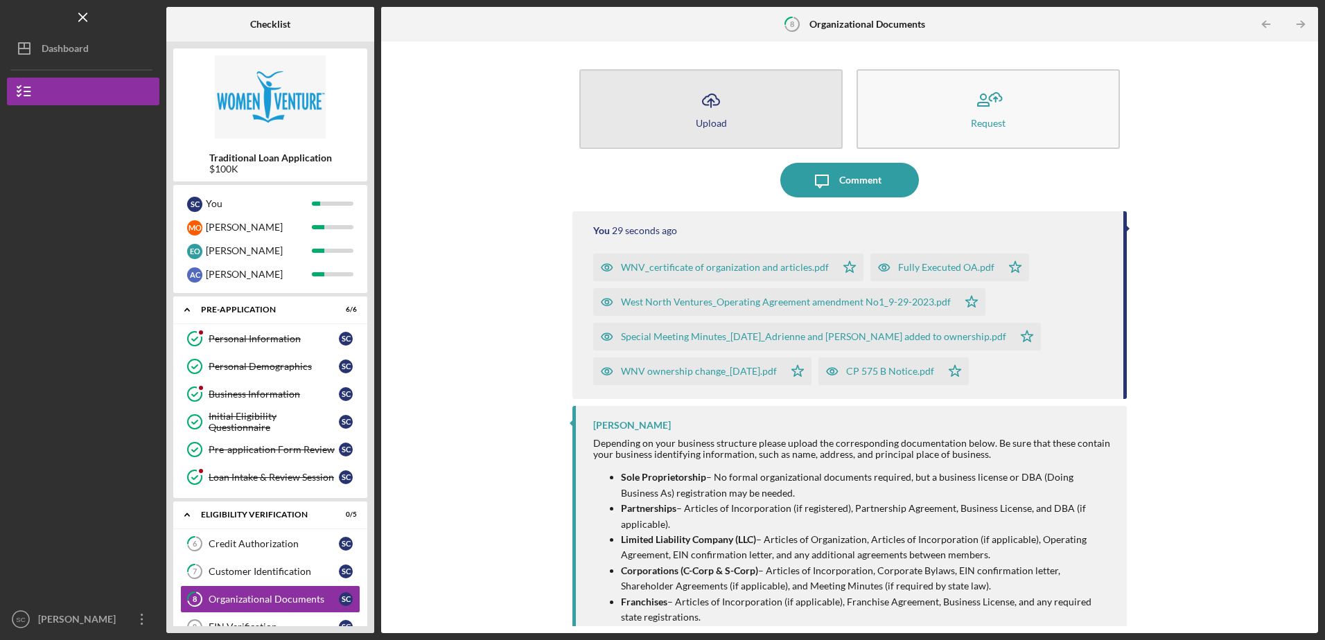
click at [725, 109] on icon "Icon/Upload" at bounding box center [711, 100] width 35 height 35
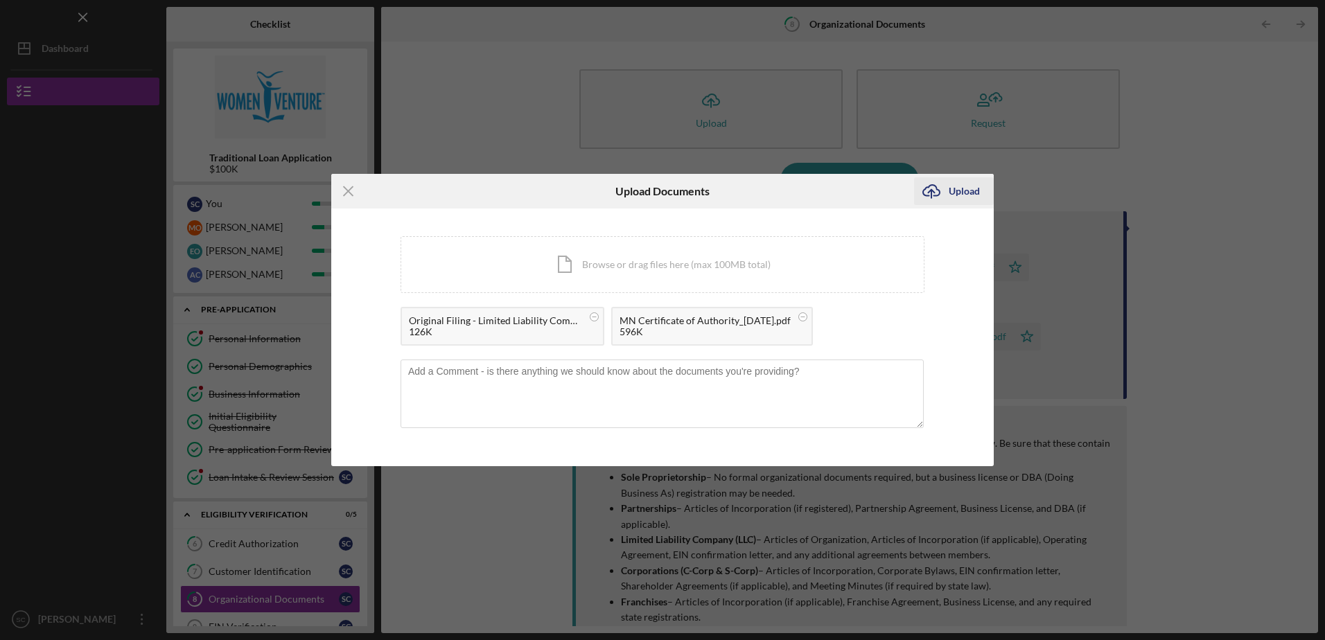
click at [951, 193] on div "Upload" at bounding box center [964, 191] width 31 height 28
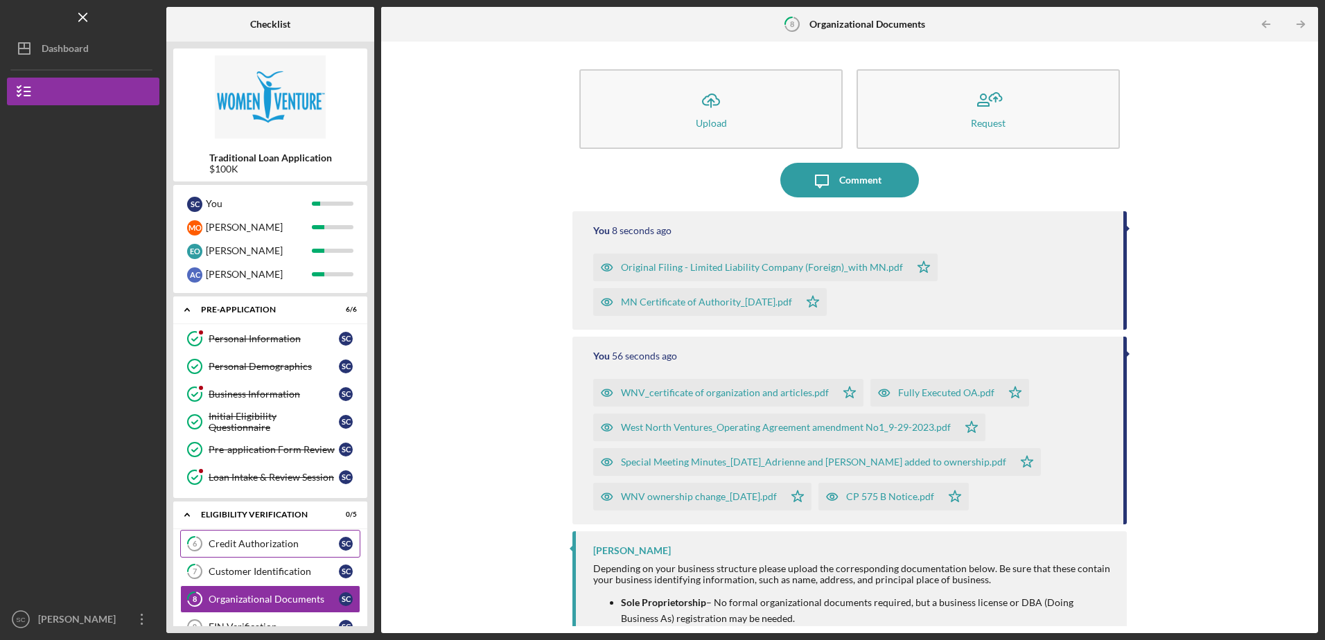
click at [279, 551] on link "6 Credit Authorization S C" at bounding box center [270, 544] width 180 height 28
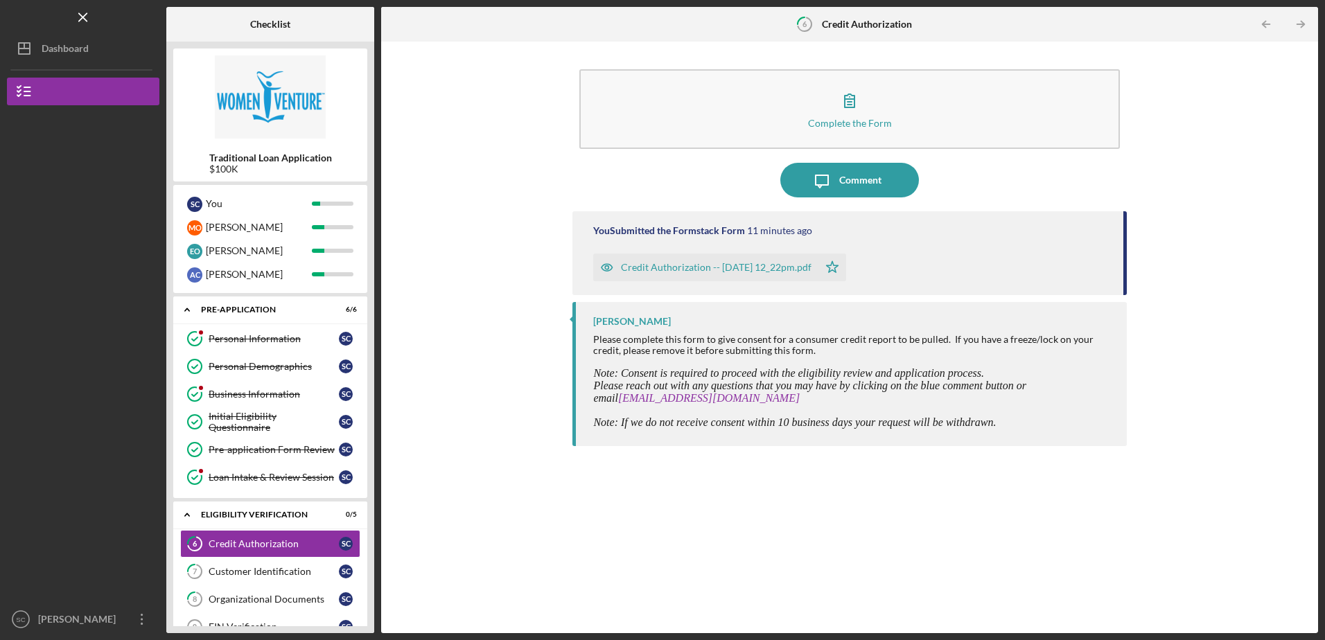
click at [99, 403] on div at bounding box center [83, 480] width 152 height 250
click at [68, 46] on div "Dashboard" at bounding box center [65, 50] width 47 height 31
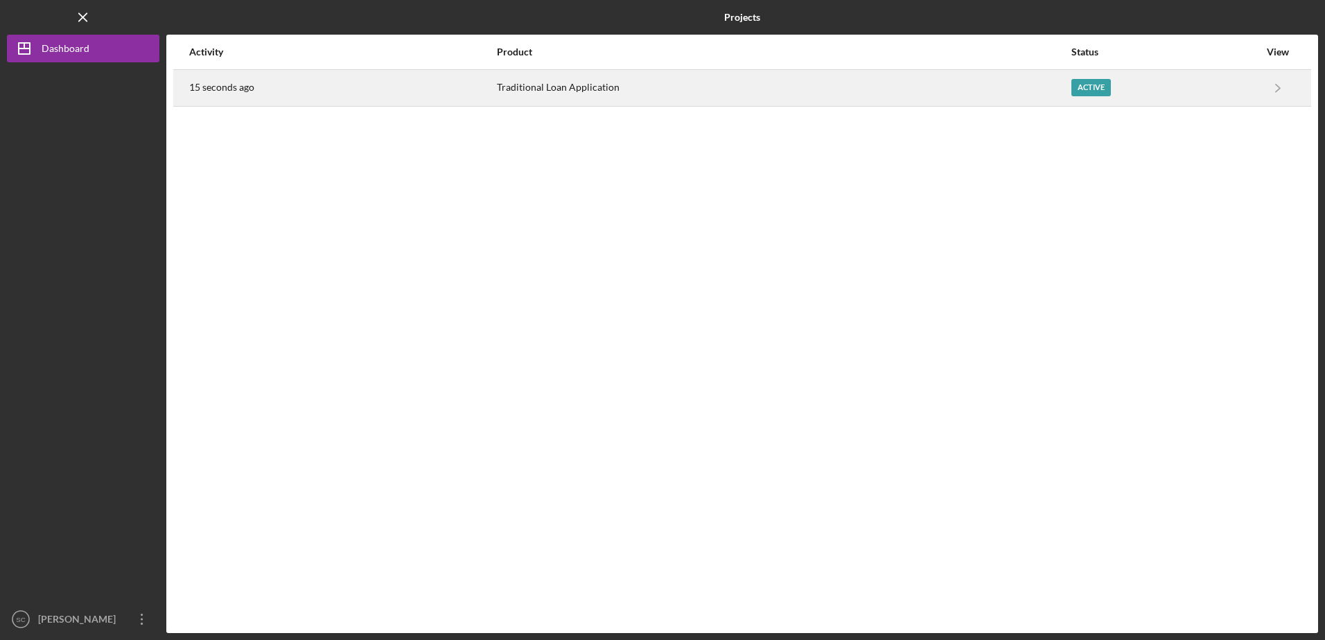
click at [667, 85] on div "Traditional Loan Application" at bounding box center [783, 88] width 573 height 35
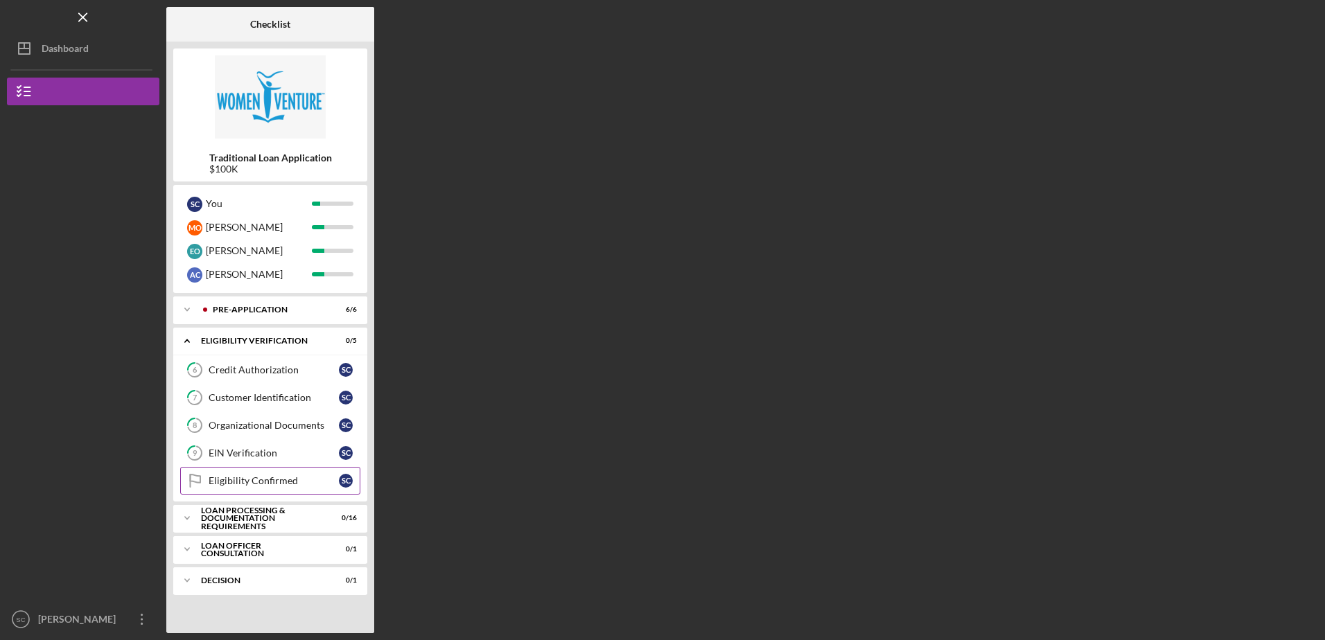
click at [272, 478] on div "Eligibility Confirmed" at bounding box center [274, 480] width 130 height 11
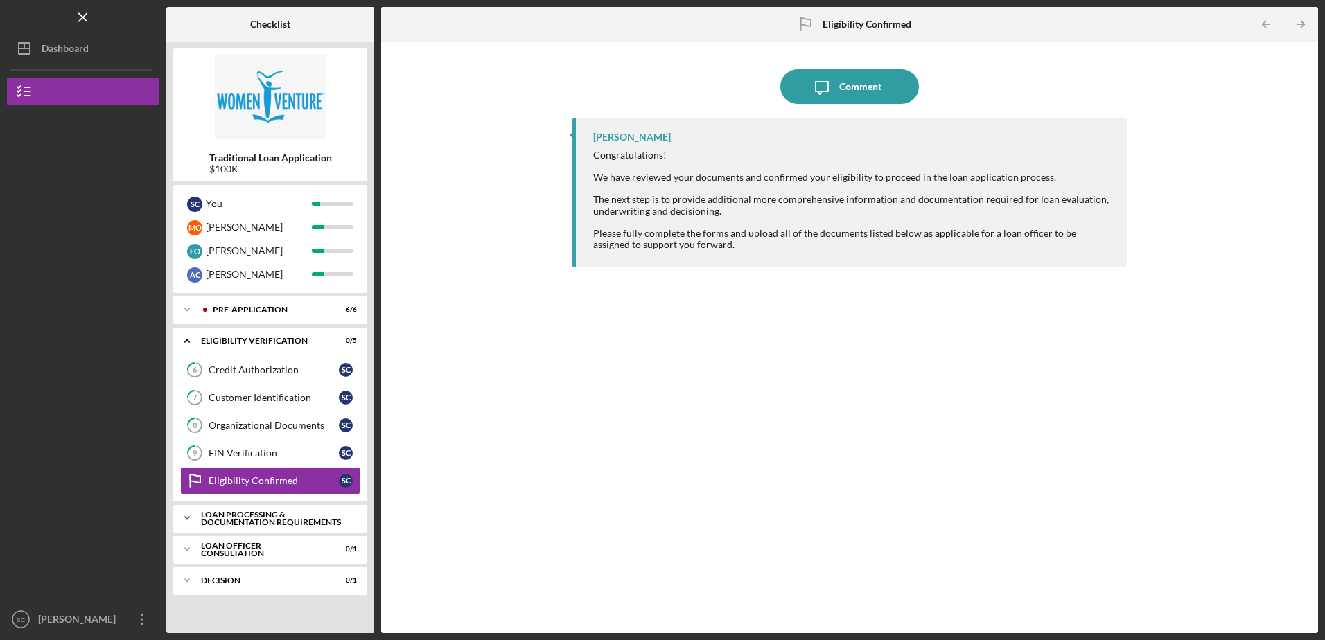
click at [281, 513] on div "Loan Processing & Documentation Requirements" at bounding box center [275, 519] width 149 height 16
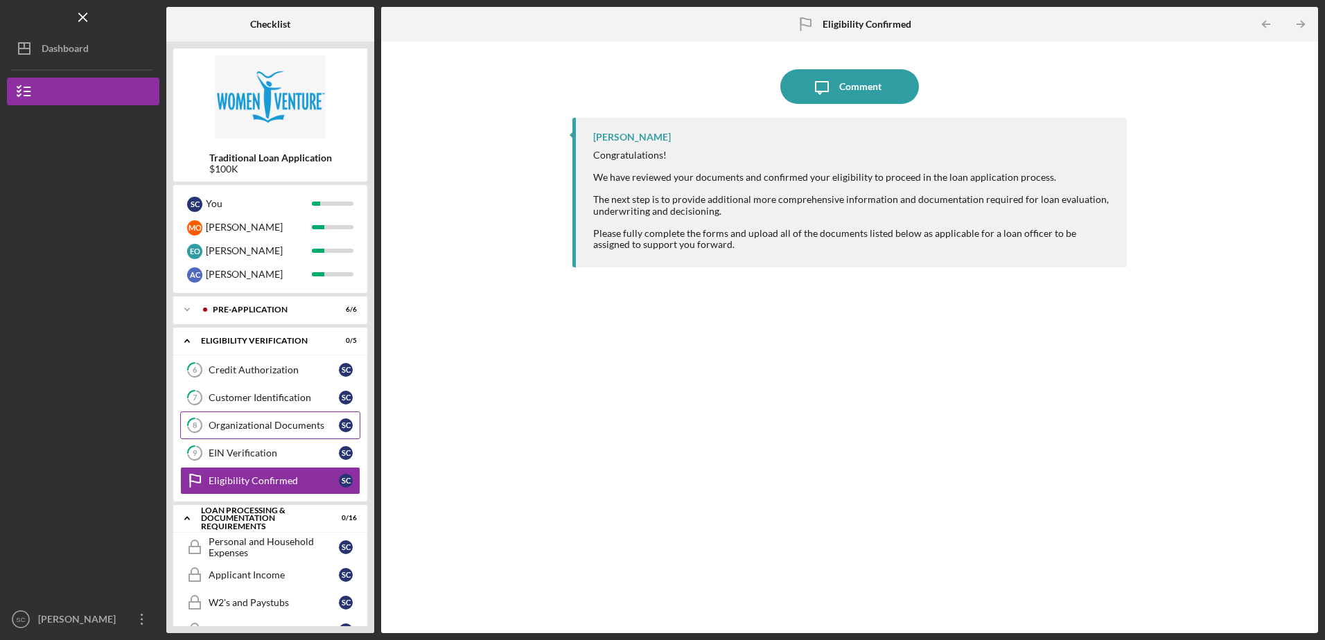
click at [267, 425] on div "Organizational Documents" at bounding box center [274, 425] width 130 height 11
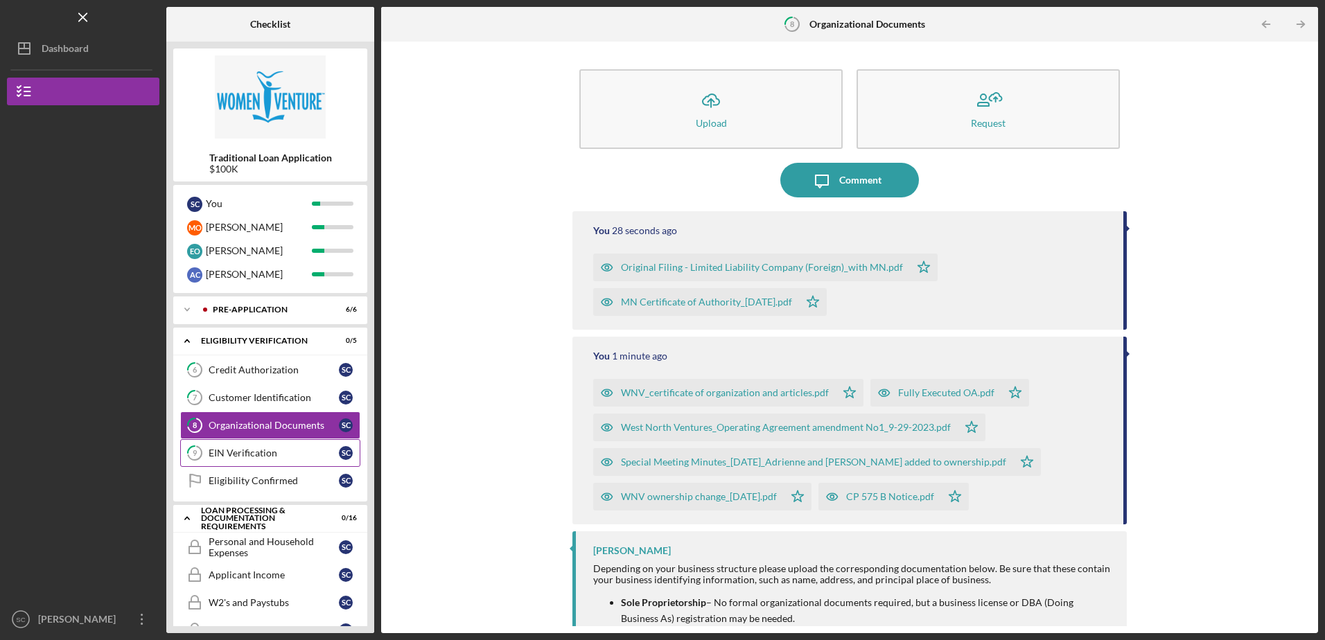
click at [286, 455] on div "EIN Verification" at bounding box center [274, 453] width 130 height 11
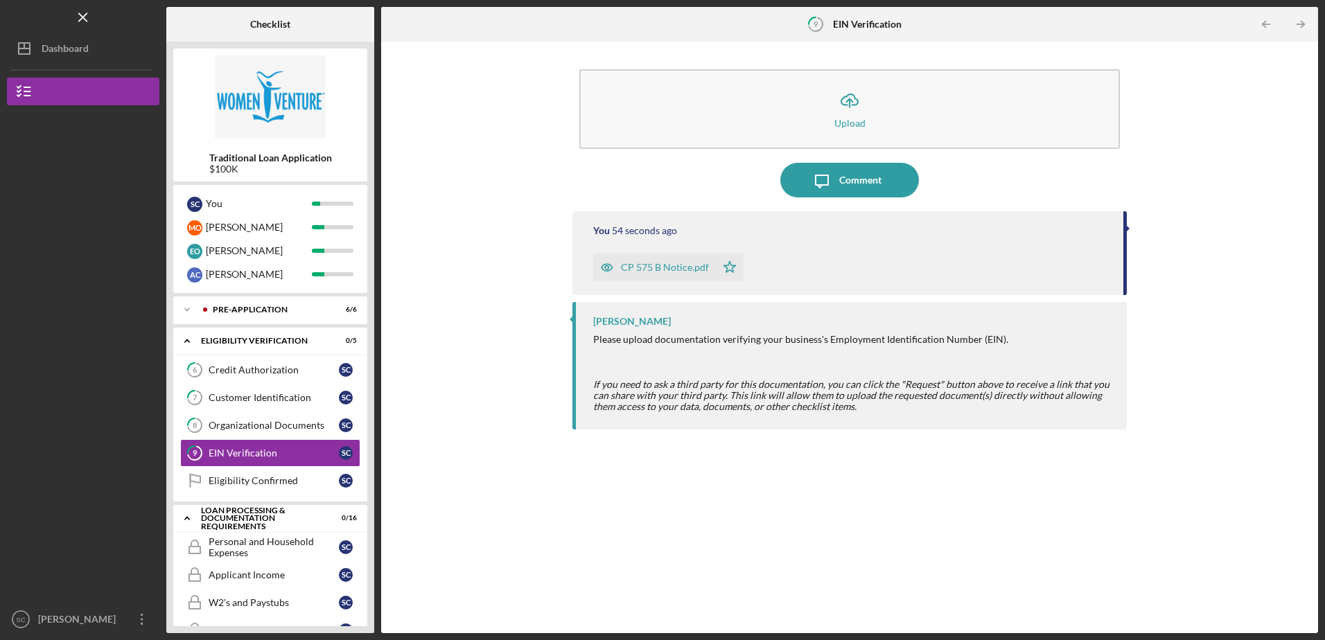
click at [723, 525] on div "You 54 seconds ago CP 575 B Notice.pdf Icon/Star [PERSON_NAME] Please upload do…" at bounding box center [849, 411] width 554 height 401
click at [258, 540] on div "Personal and Household Expenses" at bounding box center [274, 547] width 130 height 22
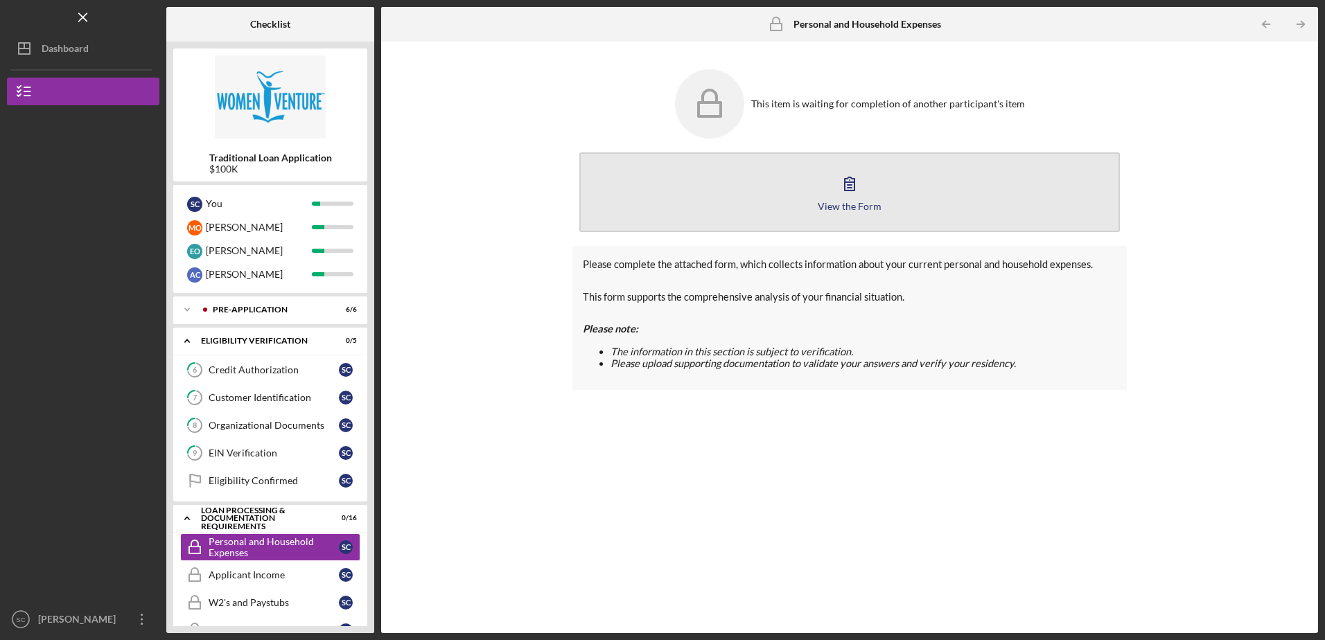
click at [845, 195] on icon "button" at bounding box center [849, 183] width 35 height 35
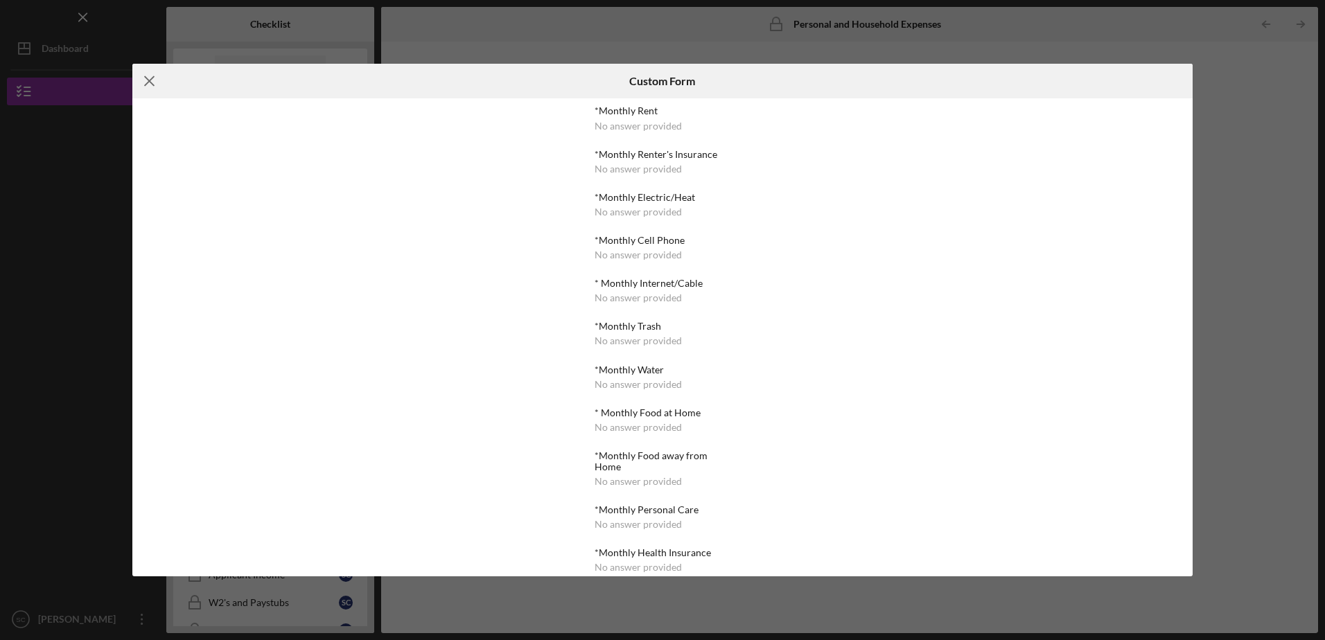
click at [149, 79] on icon "Icon/Menu Close" at bounding box center [149, 81] width 35 height 35
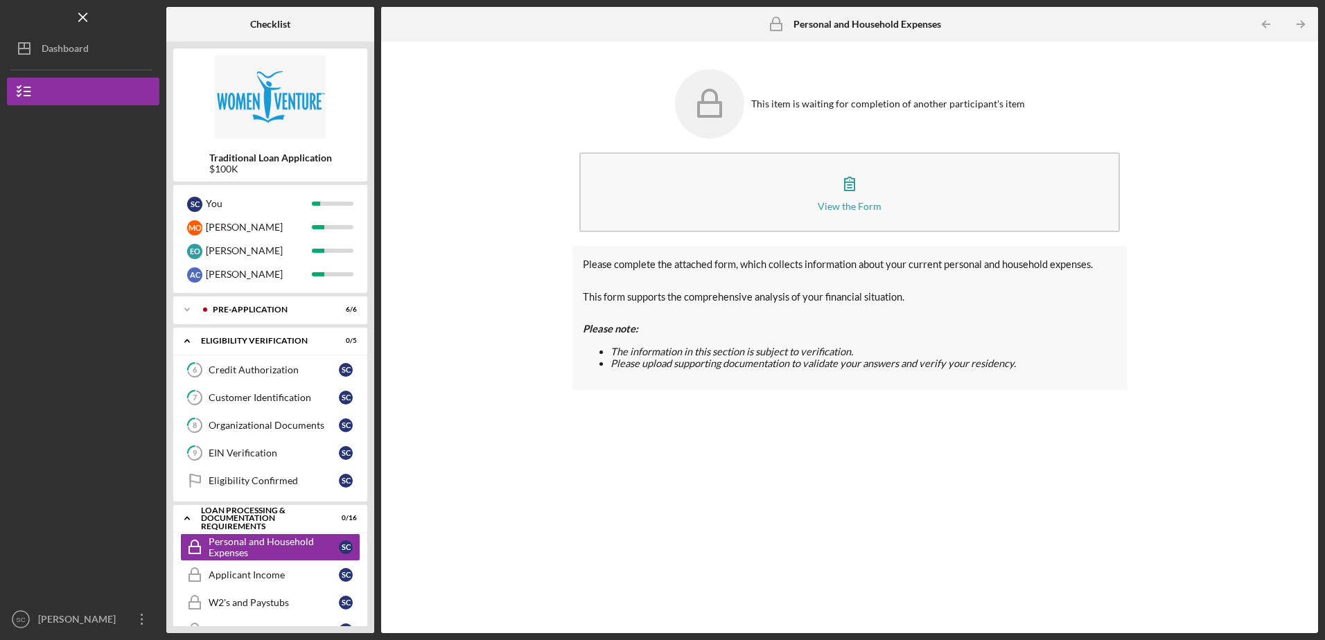
click at [497, 405] on div "This item is waiting for completion of another participant's item View the Form…" at bounding box center [849, 337] width 923 height 578
click at [275, 369] on div "Credit Authorization" at bounding box center [274, 369] width 130 height 11
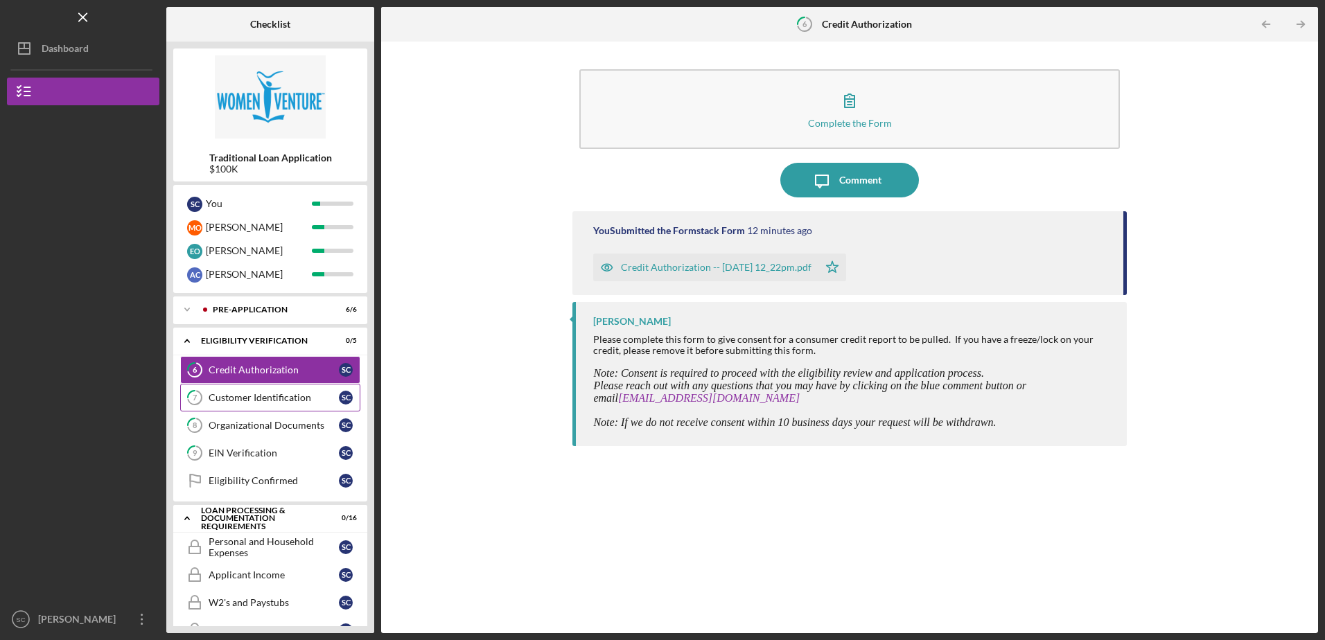
click at [290, 396] on div "Customer Identification" at bounding box center [274, 397] width 130 height 11
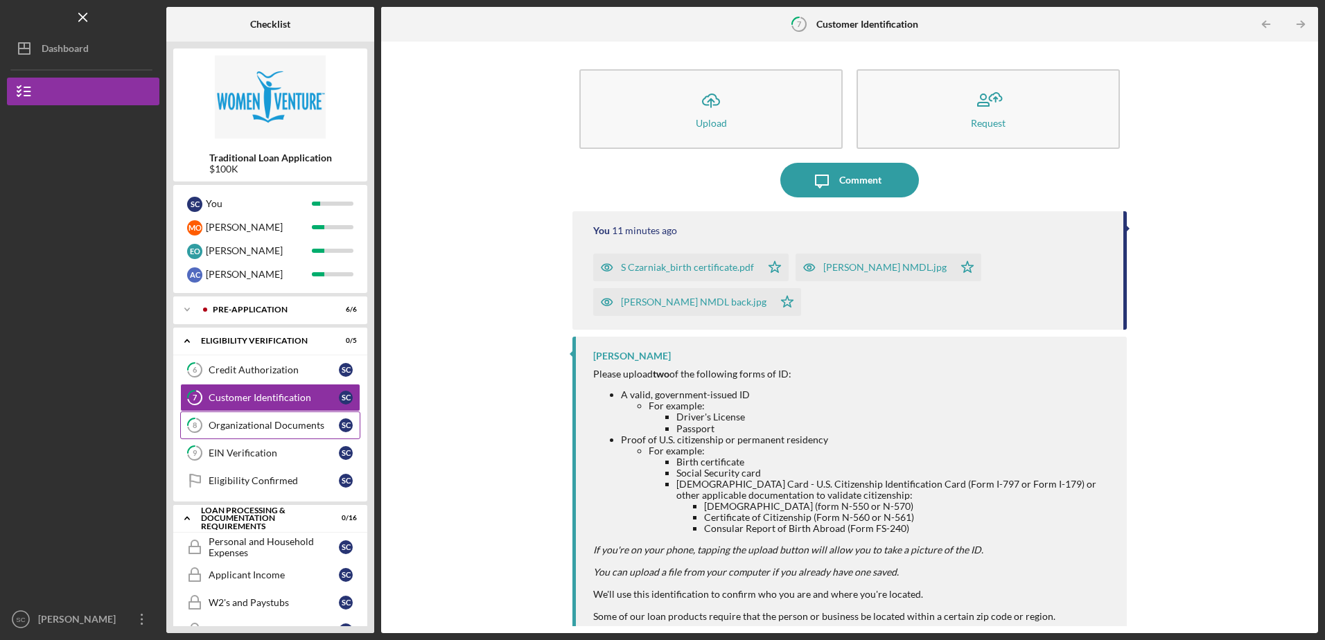
click at [279, 422] on div "Organizational Documents" at bounding box center [274, 425] width 130 height 11
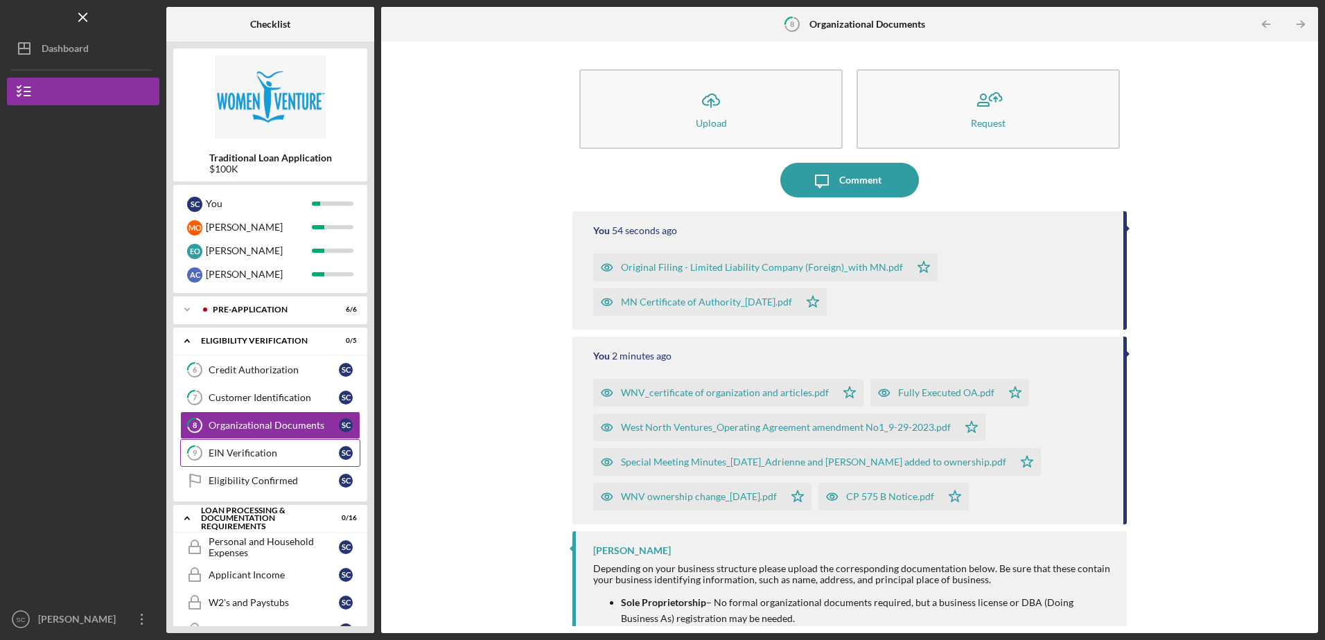
click at [270, 452] on div "EIN Verification" at bounding box center [274, 453] width 130 height 11
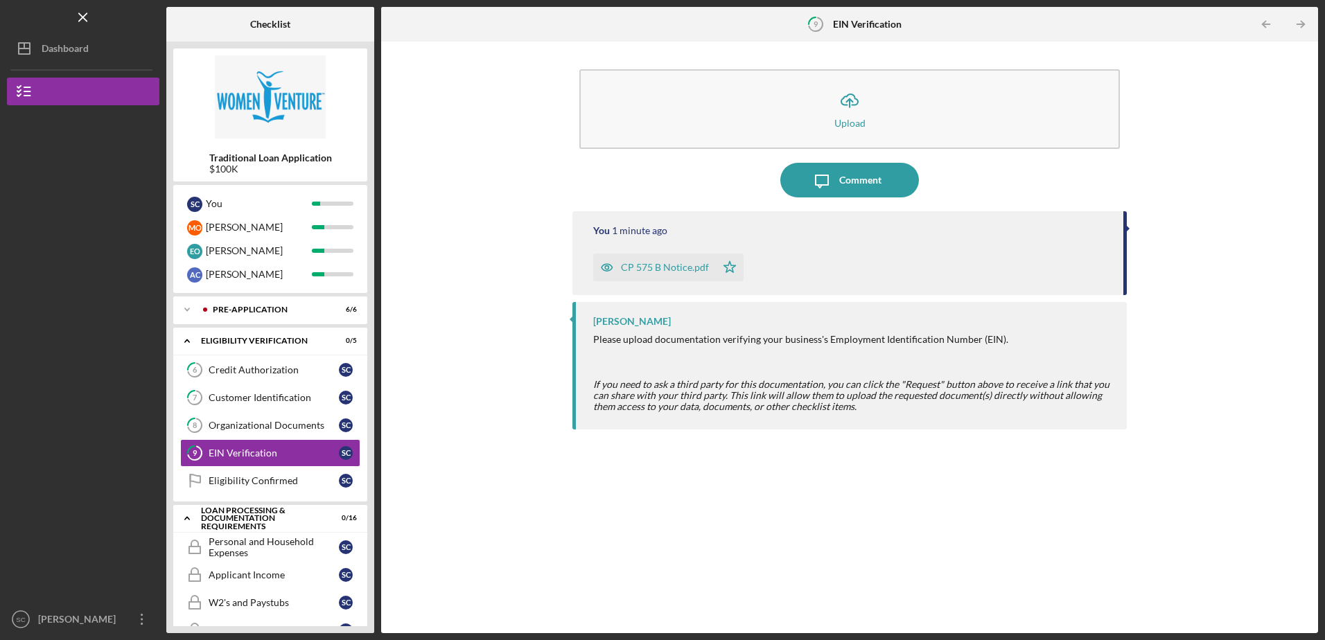
click at [542, 311] on div "Icon/Upload Upload Icon/Message Comment You 1 minute ago CP 575 B Notice.pdf Ic…" at bounding box center [849, 337] width 923 height 578
click at [262, 479] on div "Eligibility Confirmed" at bounding box center [274, 480] width 130 height 11
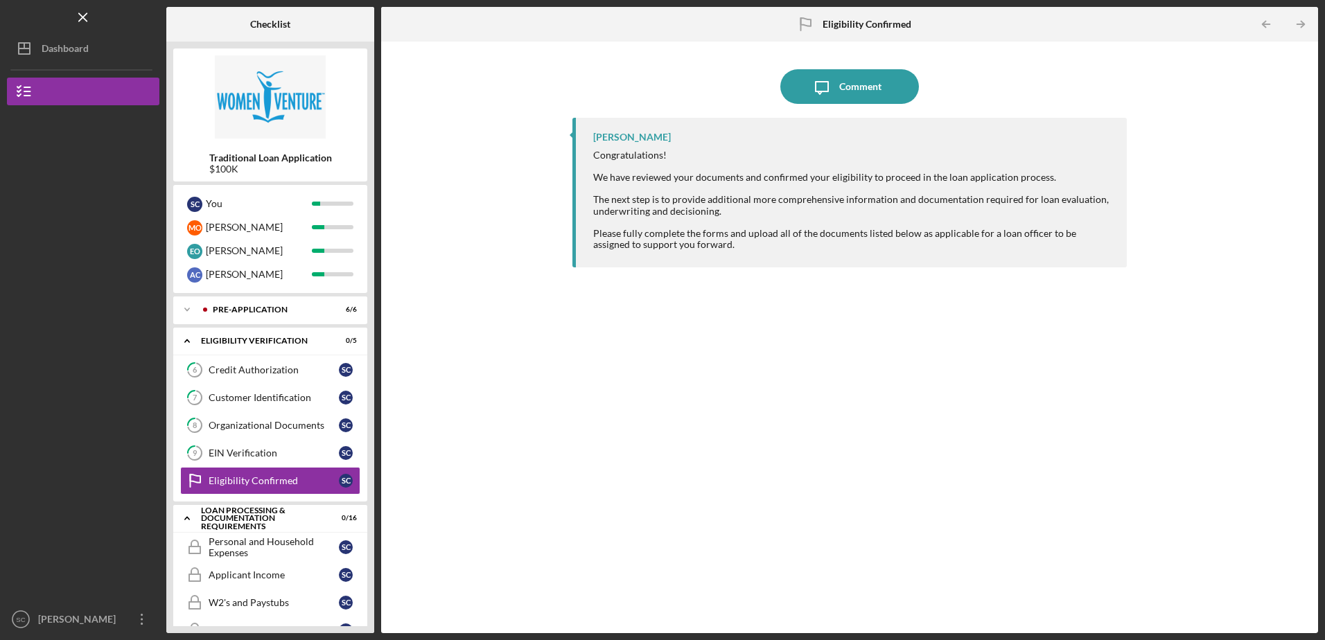
click at [1100, 245] on div "Please fully complete the forms and upload all of the documents listed below as…" at bounding box center [852, 239] width 519 height 22
click at [730, 340] on div "[PERSON_NAME] Congratulations! We have reviewed your documents and confirmed yo…" at bounding box center [849, 365] width 554 height 495
click at [637, 297] on div "[PERSON_NAME] Congratulations! We have reviewed your documents and confirmed yo…" at bounding box center [849, 365] width 554 height 495
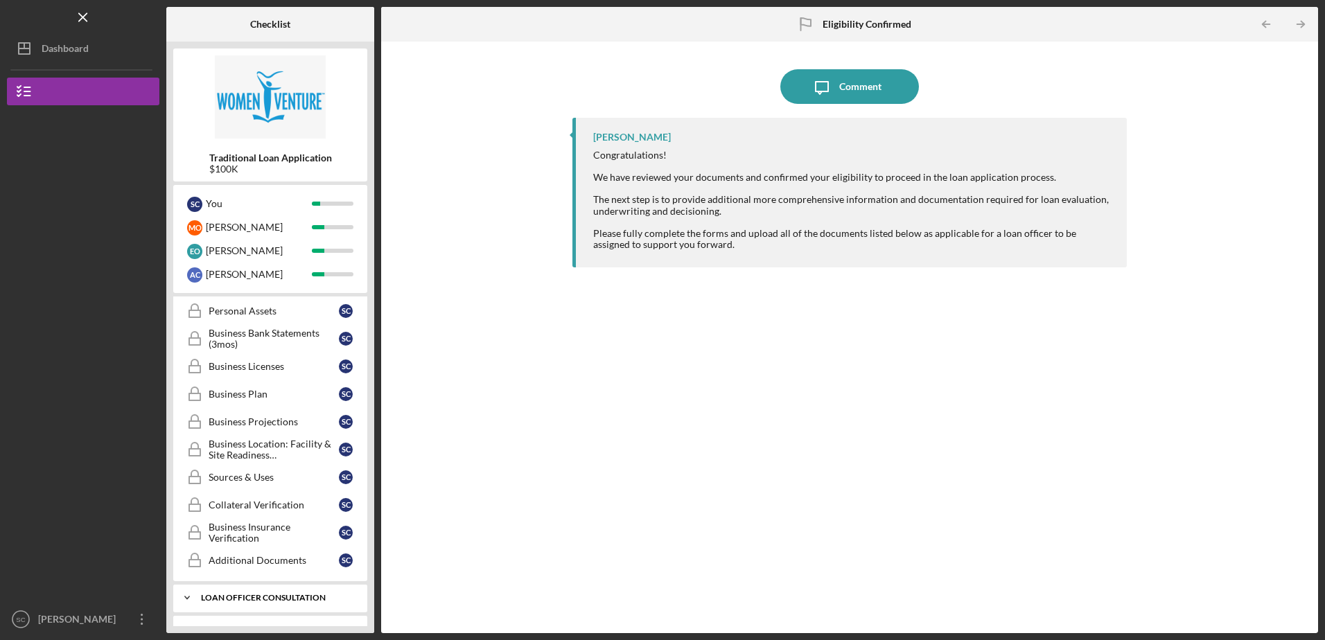
scroll to position [427, 0]
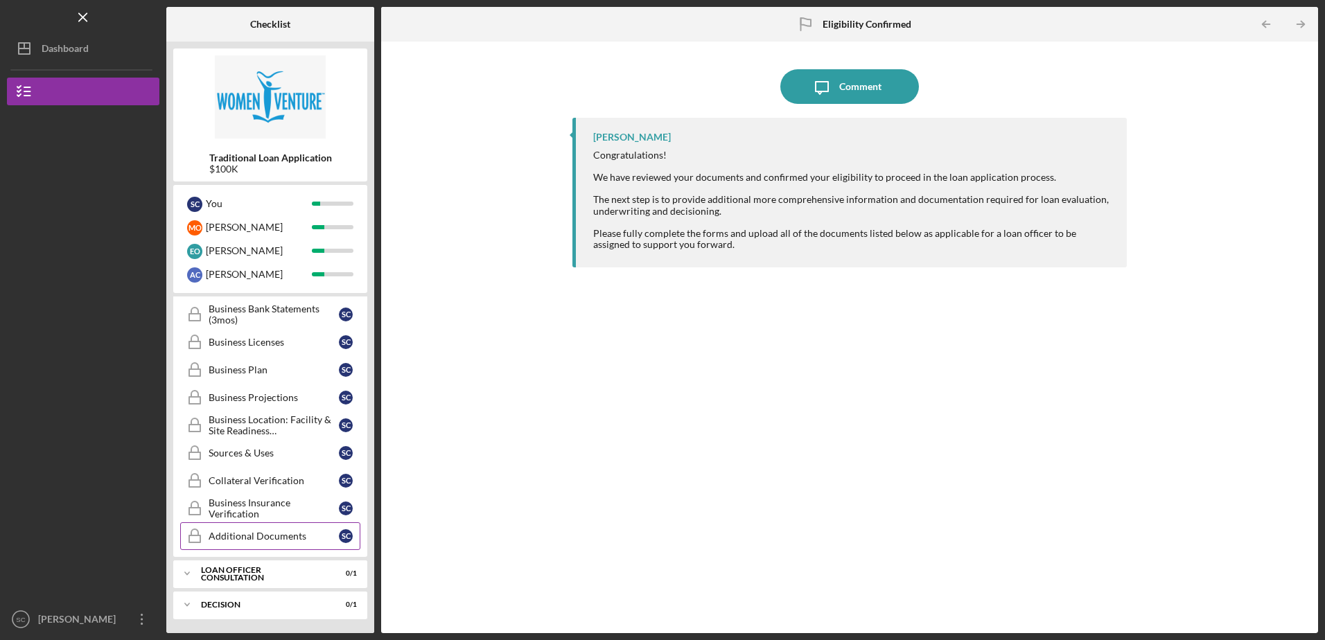
click at [265, 534] on div "Additional Documents" at bounding box center [274, 536] width 130 height 11
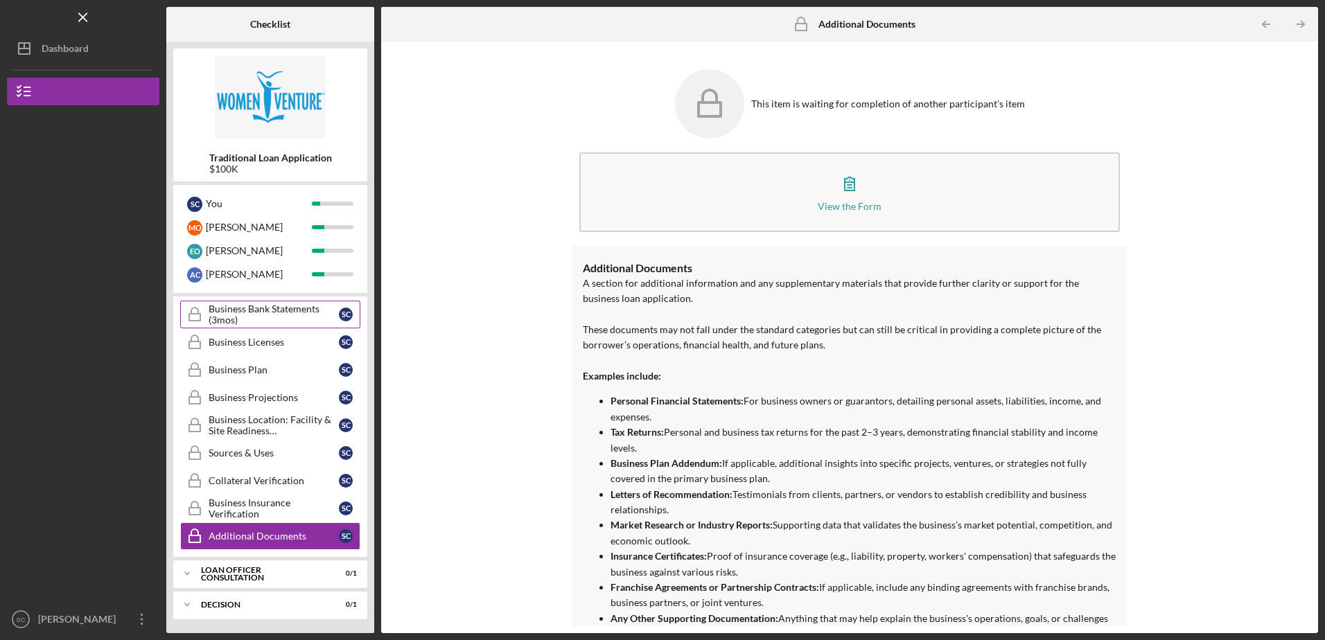
click at [279, 317] on div "Business Bank Statements (3mos)" at bounding box center [274, 314] width 130 height 22
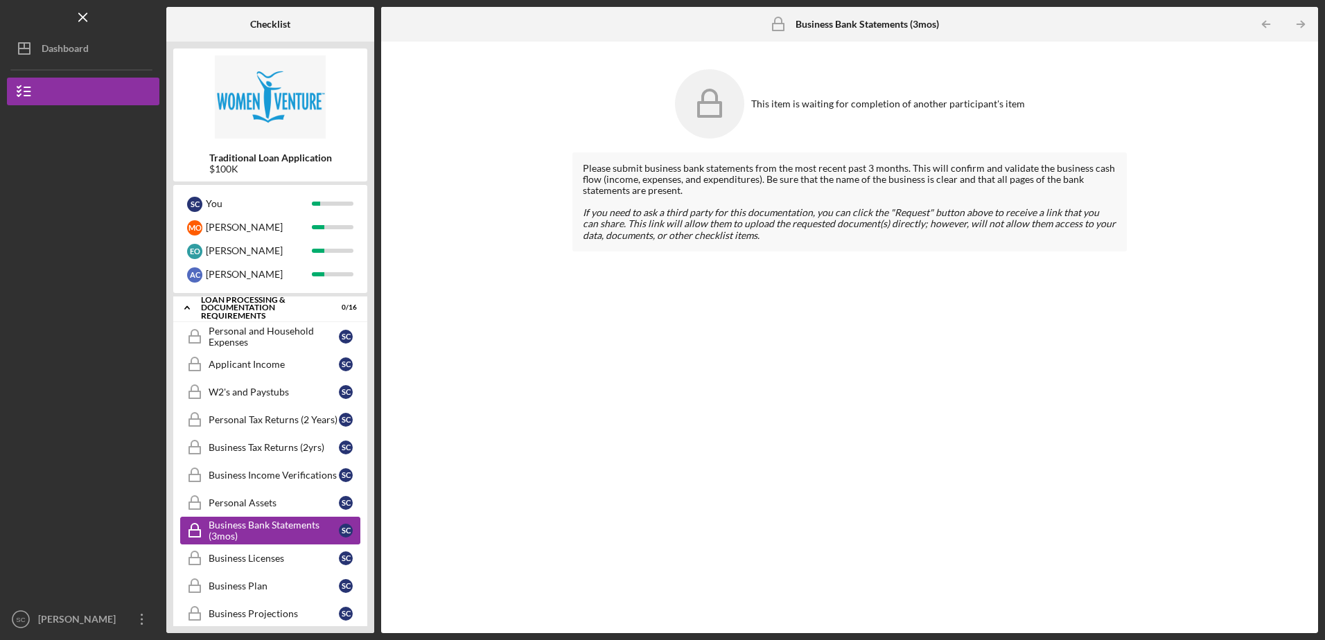
scroll to position [205, 0]
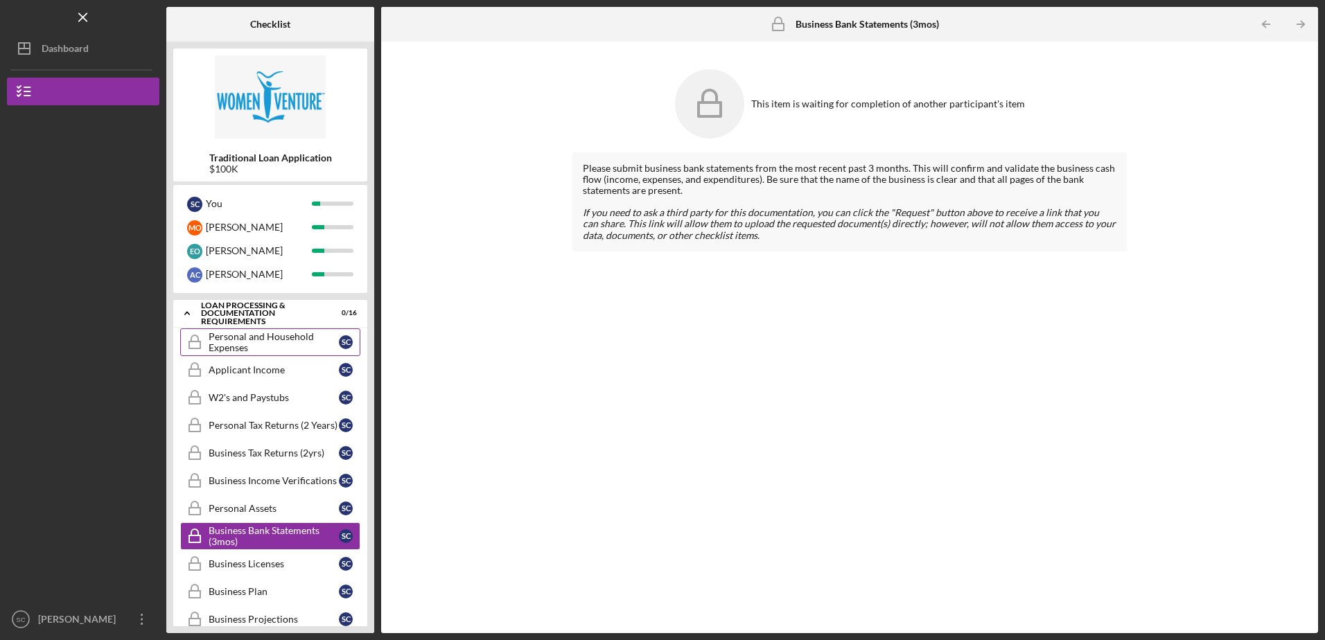
click at [254, 339] on div "Personal and Household Expenses" at bounding box center [274, 342] width 130 height 22
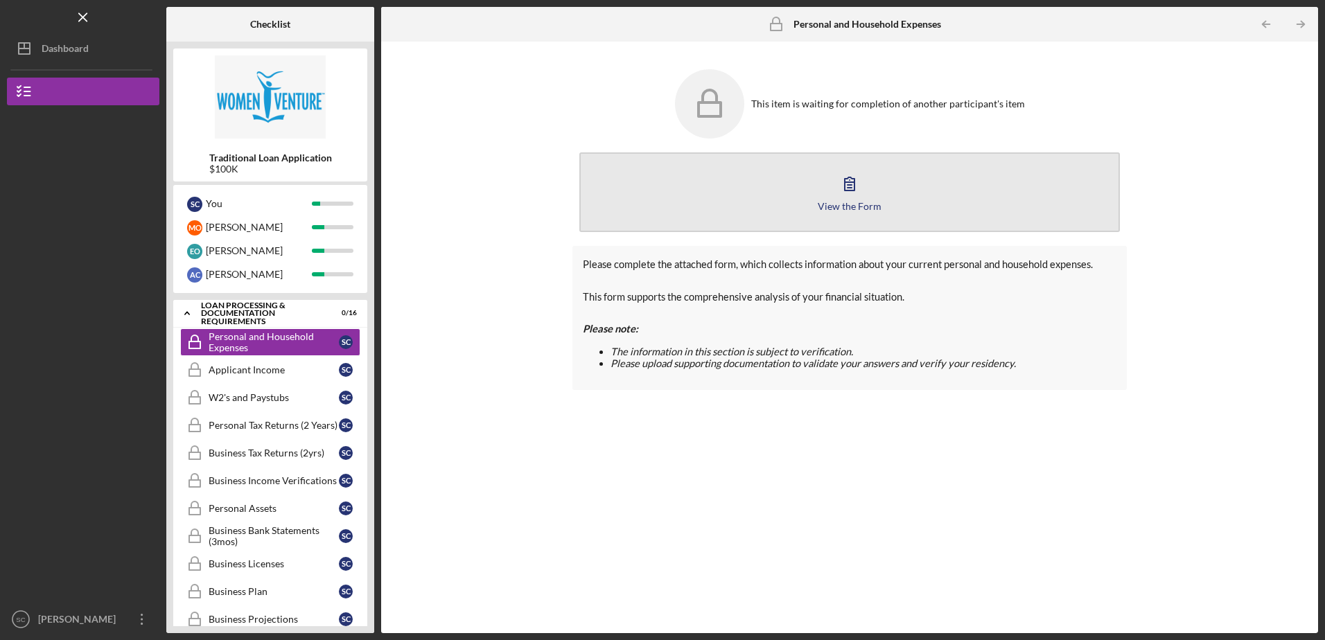
click at [843, 186] on icon "button" at bounding box center [849, 183] width 35 height 35
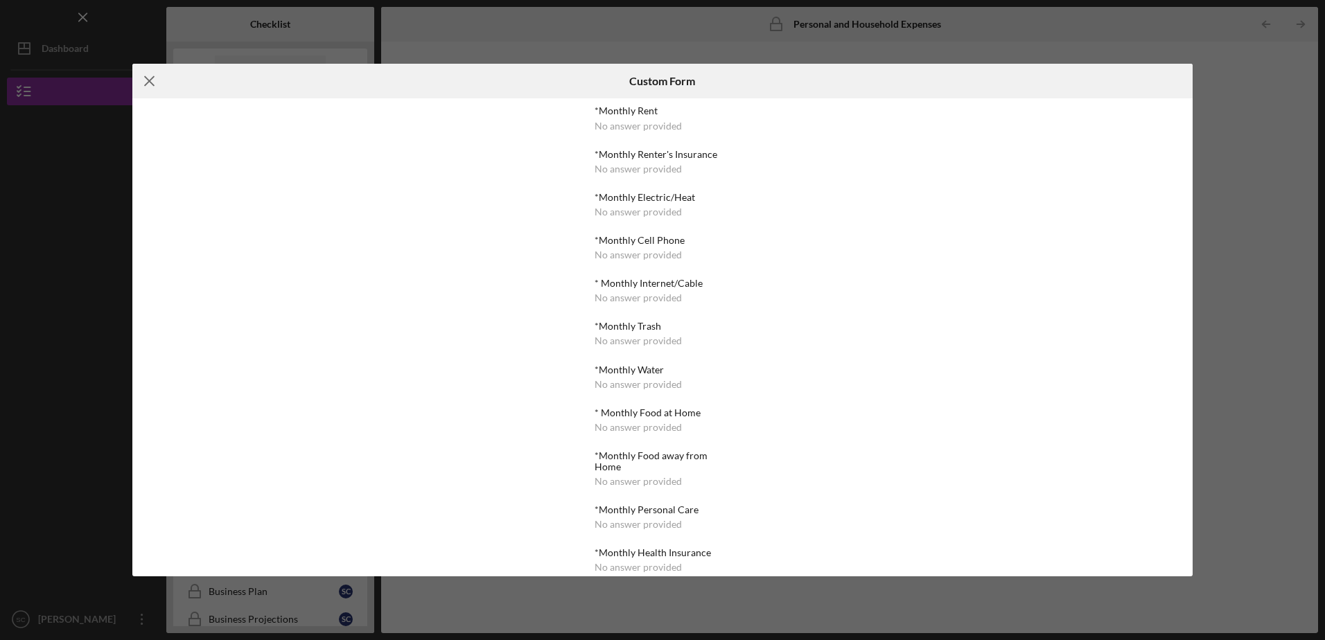
click at [148, 76] on icon "Icon/Menu Close" at bounding box center [149, 81] width 35 height 35
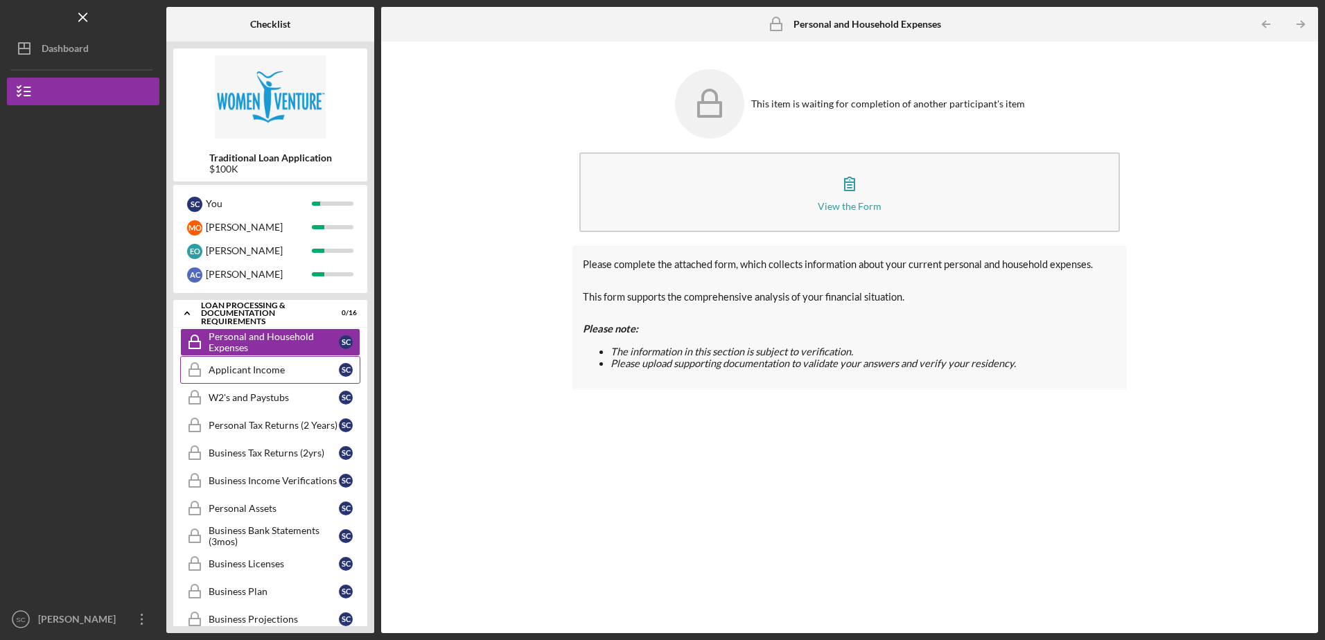
click at [258, 369] on div "Applicant Income" at bounding box center [274, 369] width 130 height 11
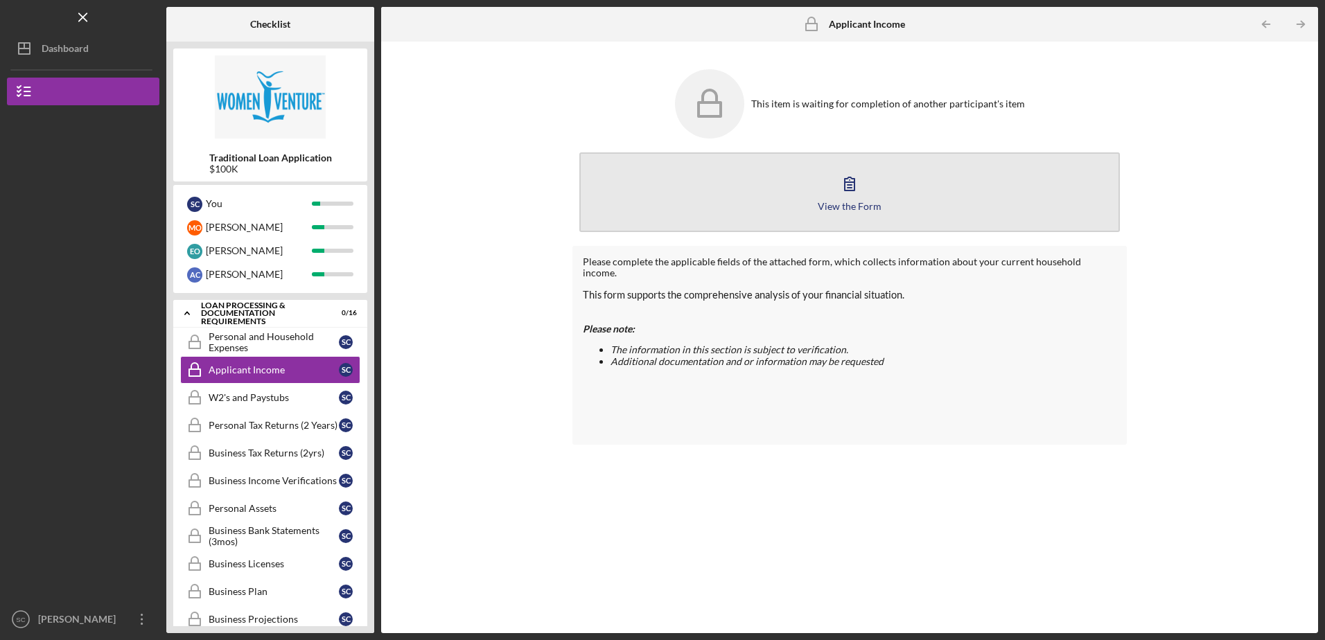
click at [857, 195] on icon "button" at bounding box center [849, 183] width 35 height 35
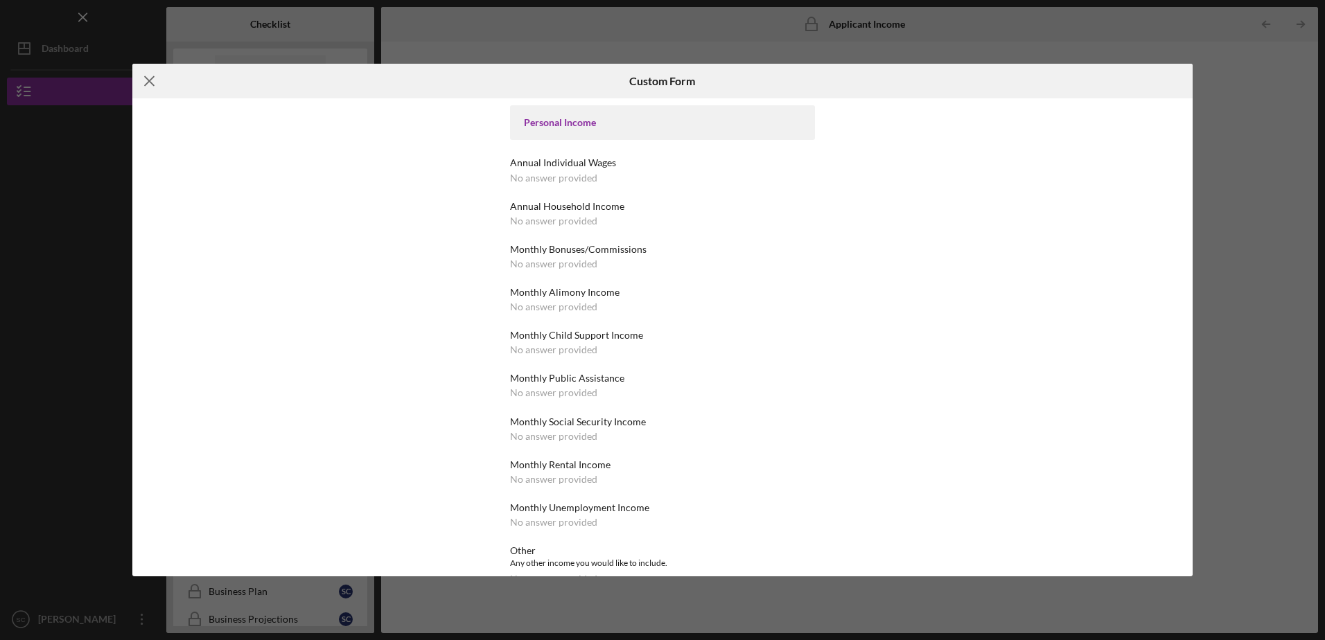
click at [148, 78] on icon "Icon/Menu Close" at bounding box center [149, 81] width 35 height 35
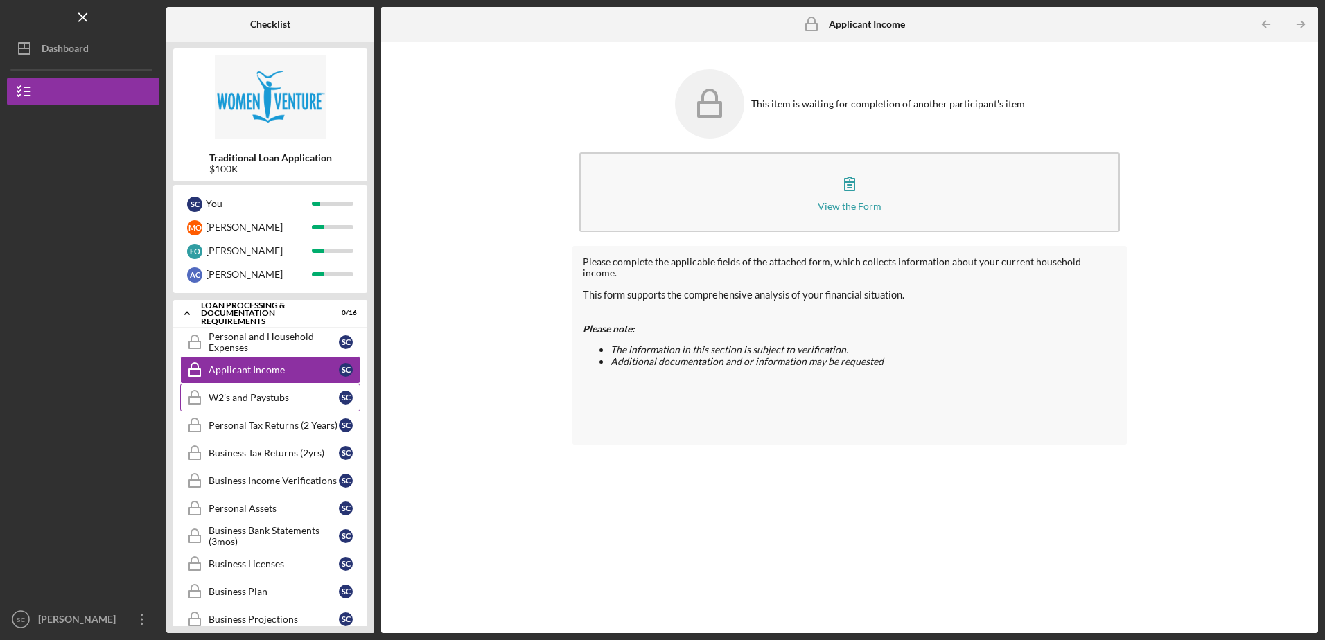
click at [272, 397] on div "W2's and Paystubs" at bounding box center [274, 397] width 130 height 11
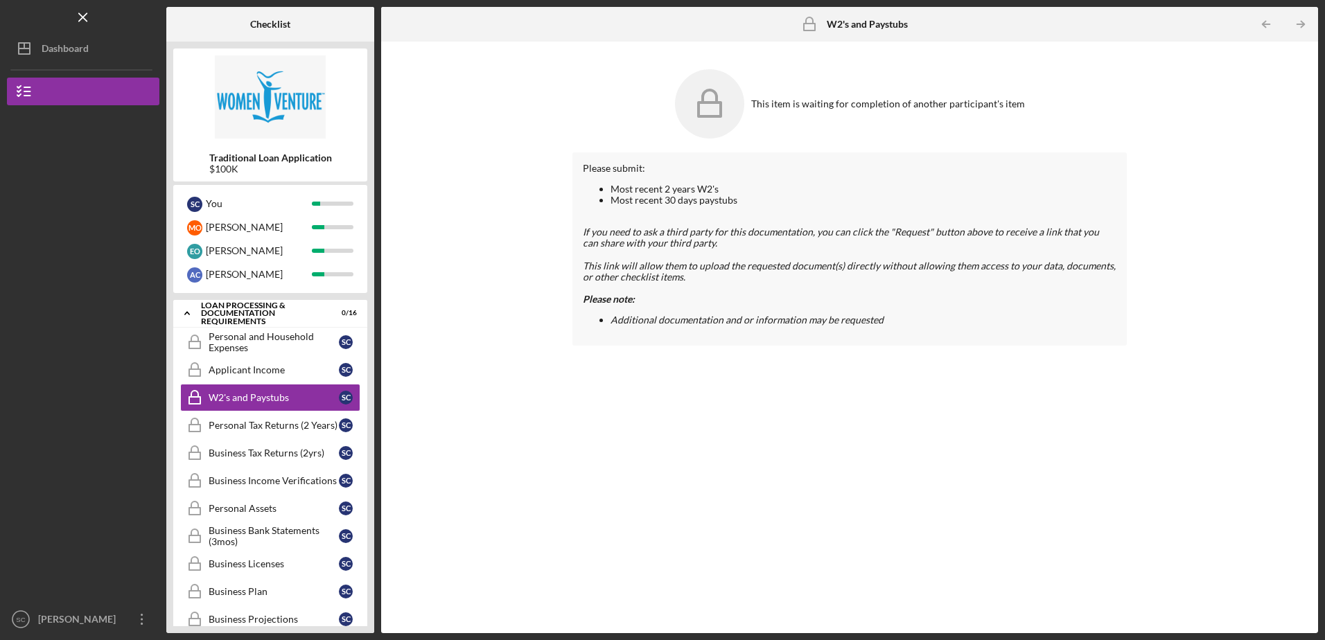
click at [651, 486] on div "Please submit: Most recent 2 years W2's Most recent 30 days paystubs If you nee…" at bounding box center [849, 382] width 554 height 460
click at [564, 462] on div "This item is waiting for completion of another participant's item Please submit…" at bounding box center [849, 337] width 923 height 578
click at [504, 283] on div "This item is waiting for completion of another participant's item Please submit…" at bounding box center [849, 337] width 923 height 578
click at [502, 85] on div "This item is waiting for completion of another participant's item Please submit…" at bounding box center [849, 337] width 923 height 578
